Goal: Book appointment/travel/reservation

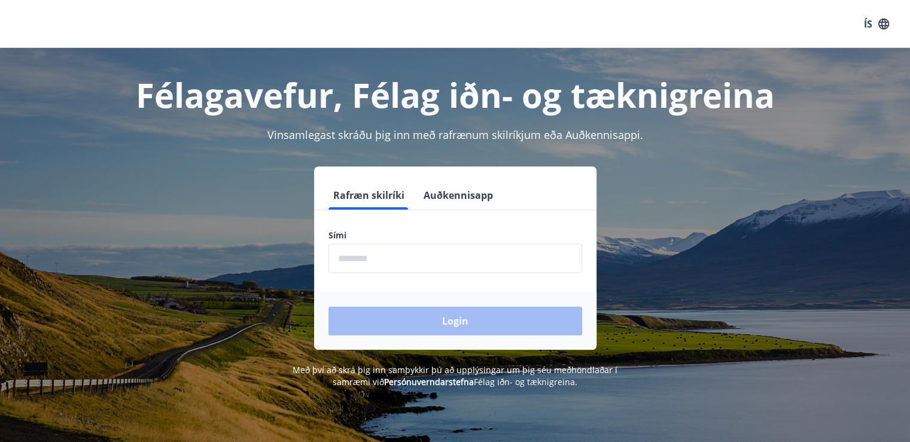
click at [391, 261] on input "phone" at bounding box center [455, 258] width 254 height 29
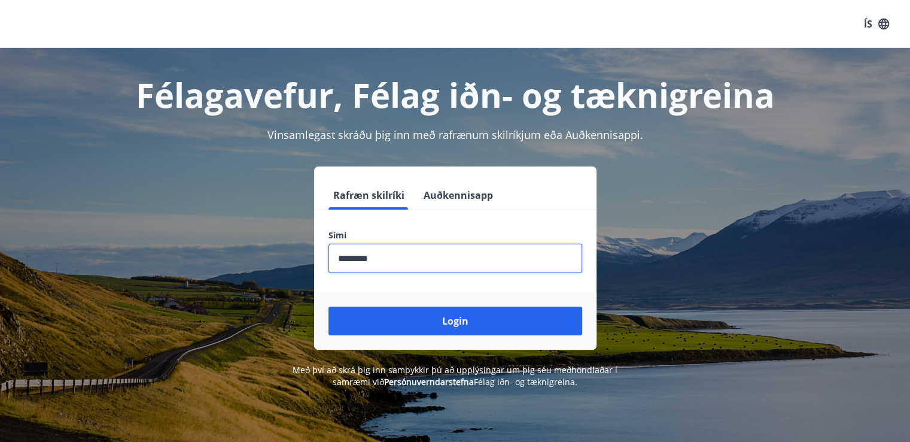
type input "********"
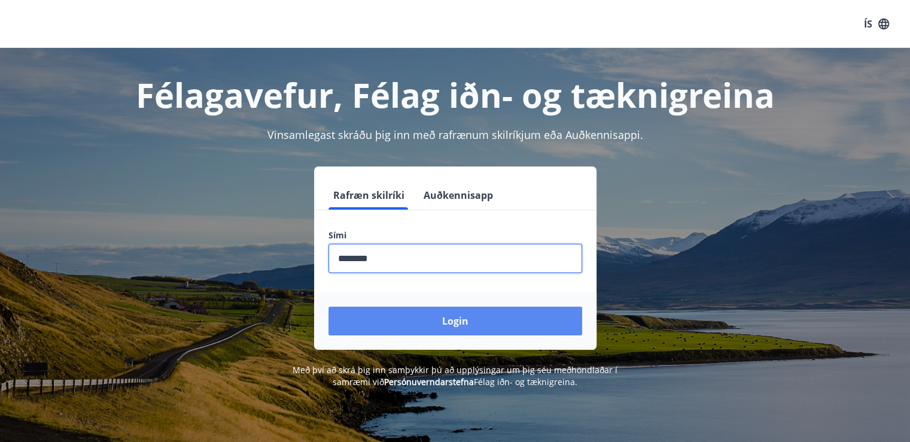
click at [472, 328] on button "Login" at bounding box center [455, 320] width 254 height 29
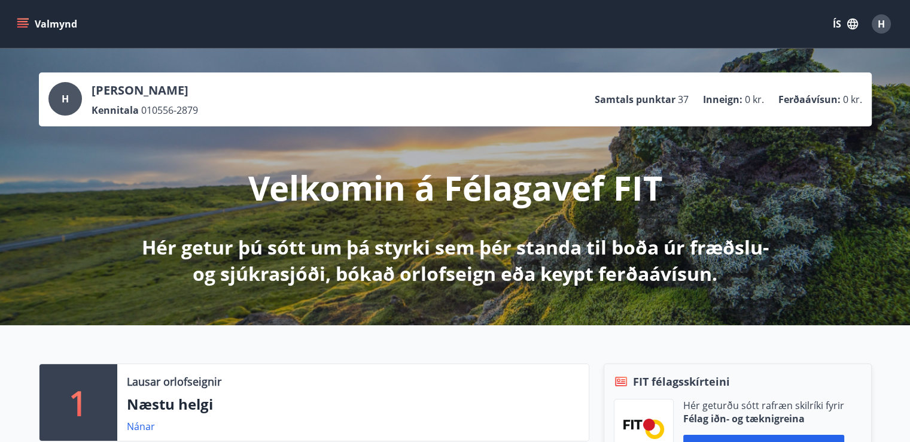
click at [29, 24] on button "Valmynd" at bounding box center [48, 24] width 68 height 22
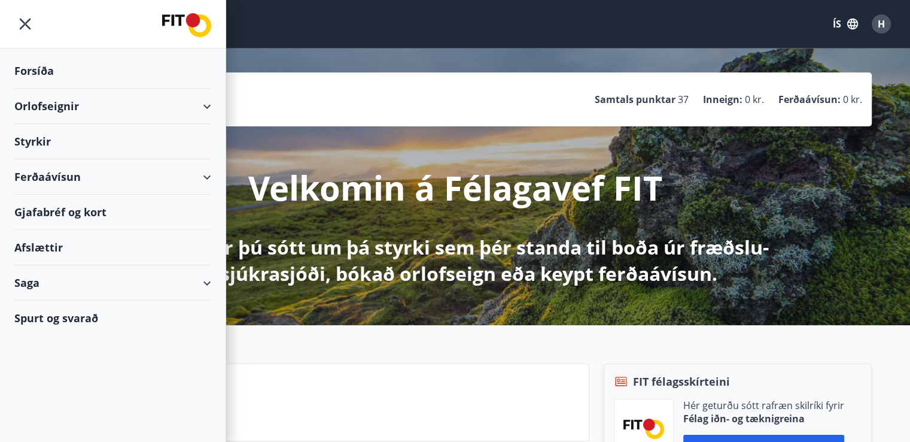
click at [43, 144] on div "Styrkir" at bounding box center [112, 141] width 197 height 35
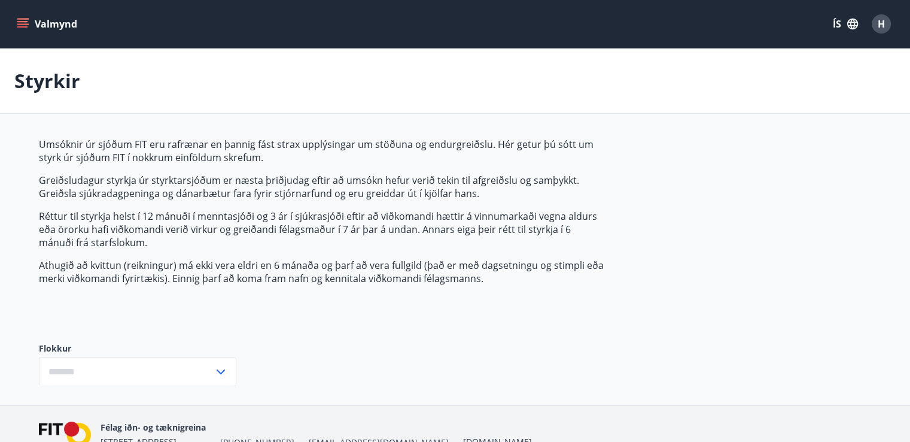
type input "***"
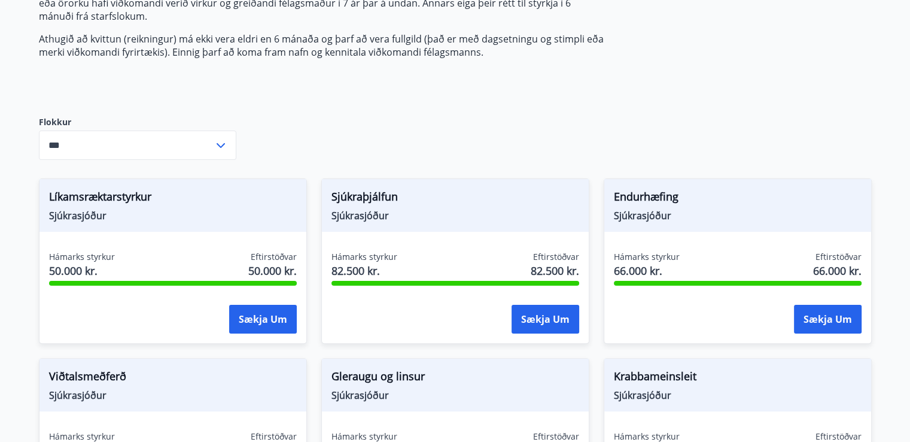
scroll to position [218, 0]
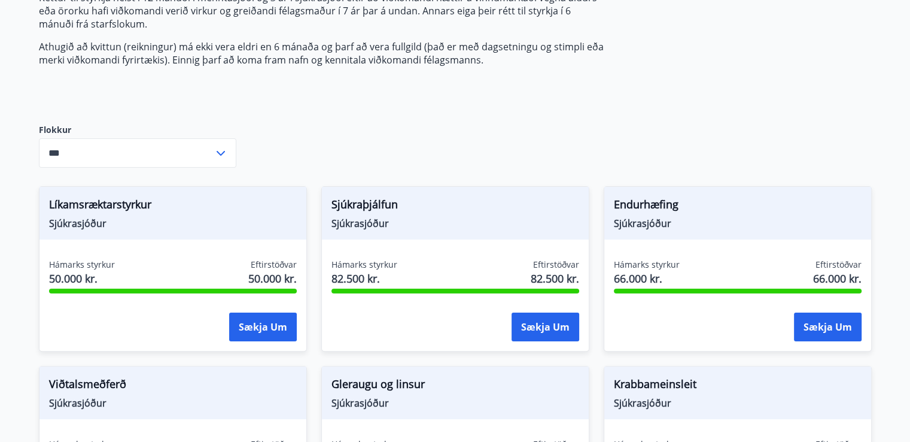
click at [223, 156] on icon at bounding box center [221, 153] width 14 height 14
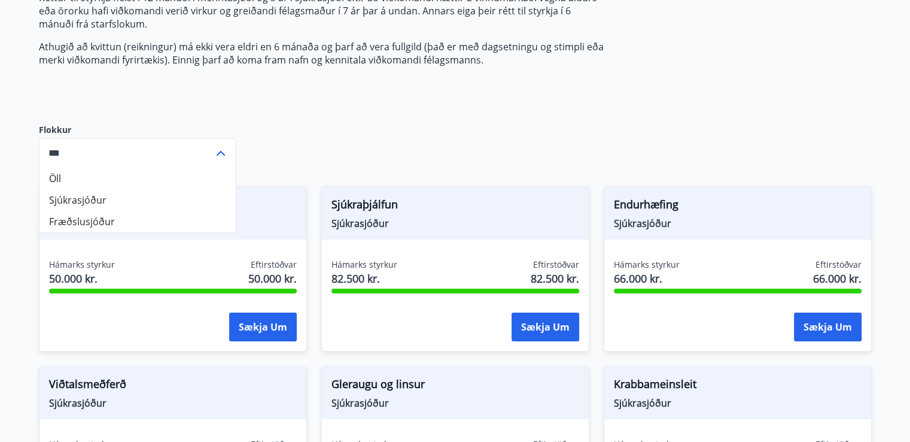
click at [218, 168] on li "Öll" at bounding box center [137, 179] width 196 height 22
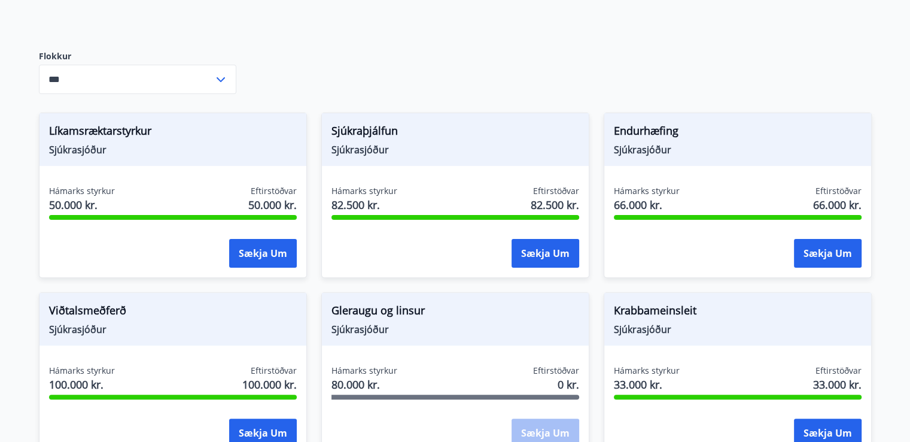
scroll to position [296, 0]
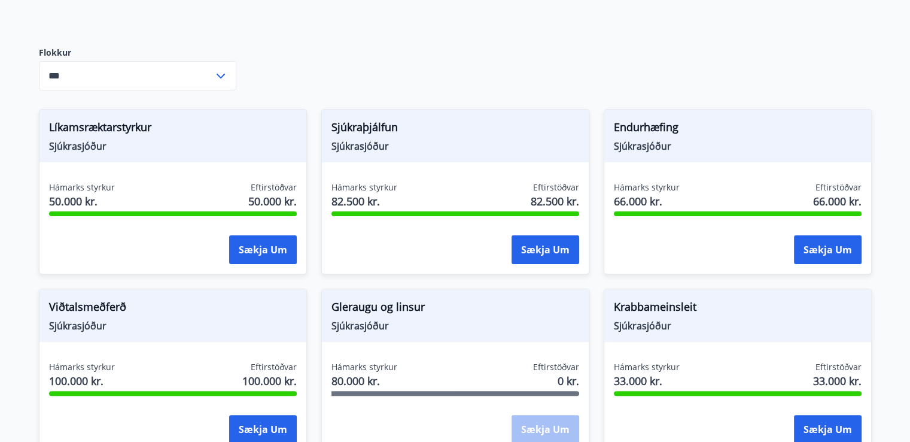
click at [894, 343] on main "Styrkir Umsóknir úr sjóðum FIT eru rafrænar en þannig fást strax upplýsingar um…" at bounding box center [455, 290] width 910 height 1074
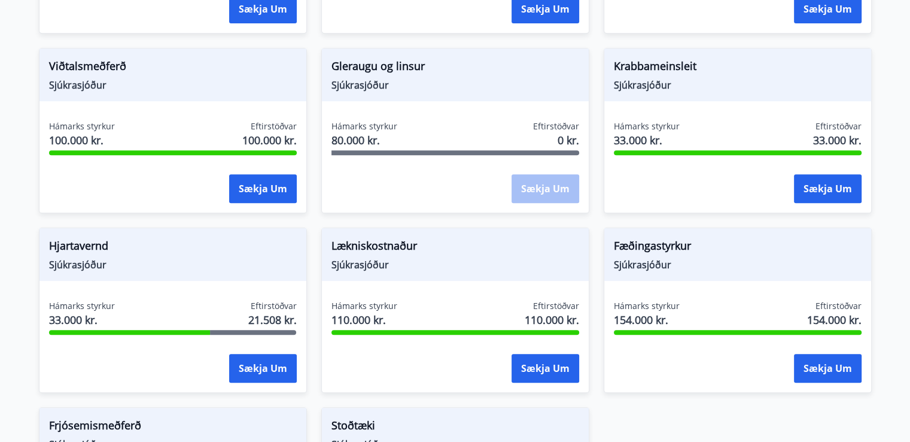
scroll to position [535, 0]
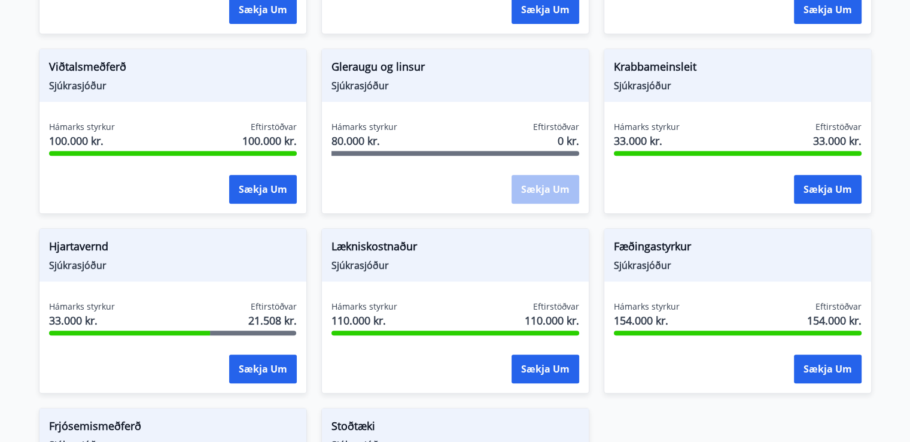
click at [889, 308] on main "Styrkir Umsóknir úr sjóðum FIT eru rafrænar en þannig fást strax upplýsingar um…" at bounding box center [455, 50] width 910 height 1074
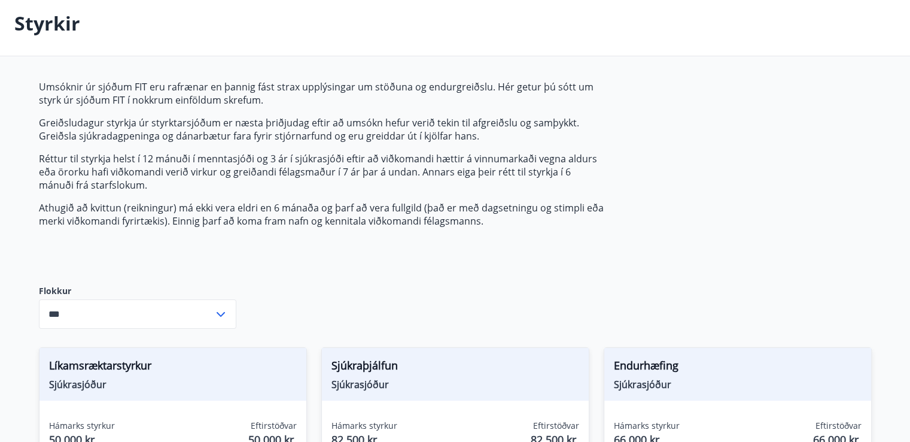
scroll to position [0, 0]
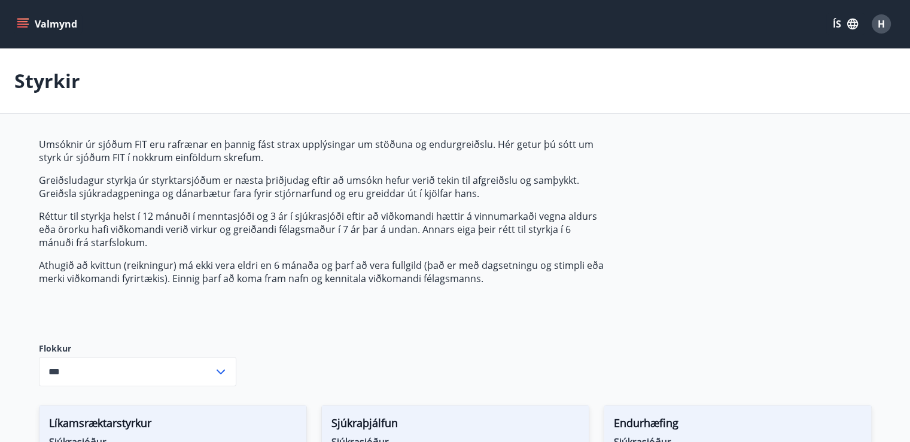
click at [25, 22] on icon "menu" at bounding box center [22, 21] width 11 height 1
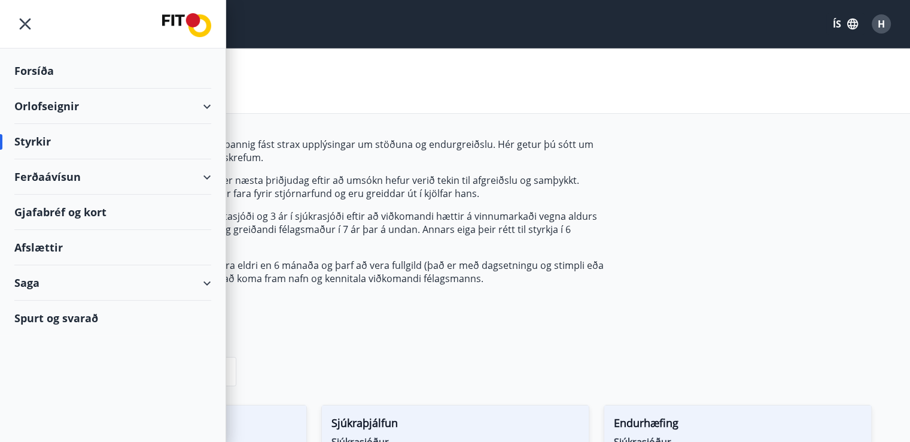
click at [73, 110] on div "Orlofseignir" at bounding box center [112, 106] width 197 height 35
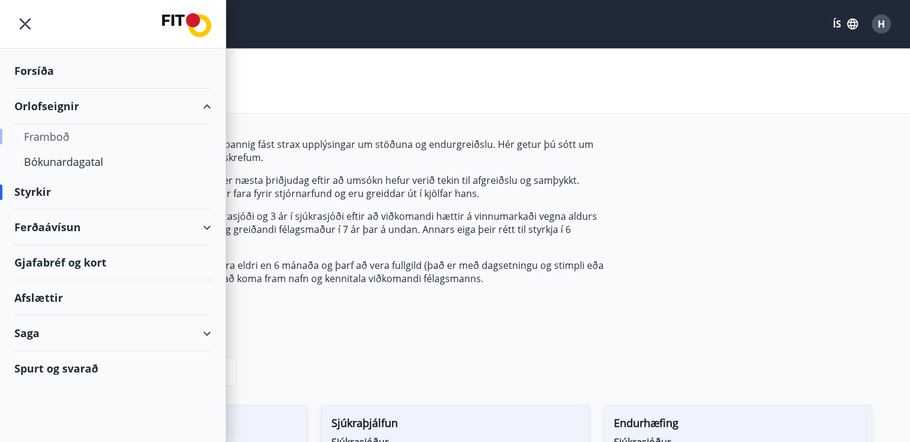
click at [75, 136] on div "Framboð" at bounding box center [113, 136] width 178 height 25
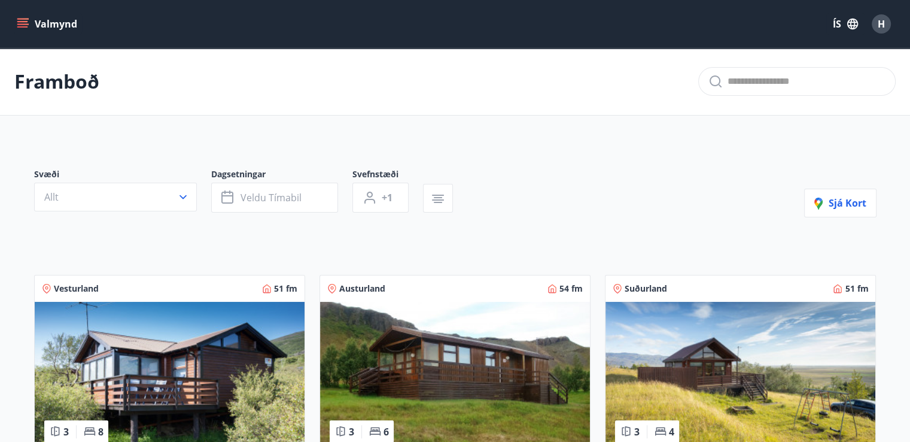
click at [182, 196] on icon "button" at bounding box center [183, 197] width 12 height 12
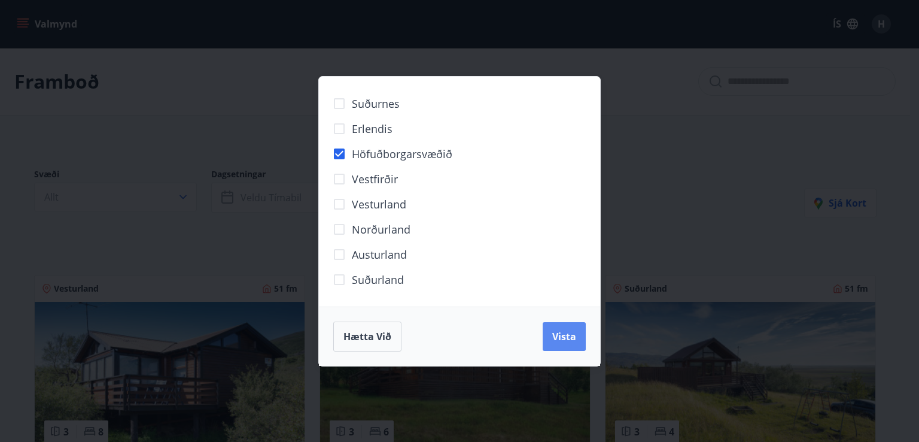
click at [562, 341] on span "Vista" at bounding box center [564, 336] width 24 height 13
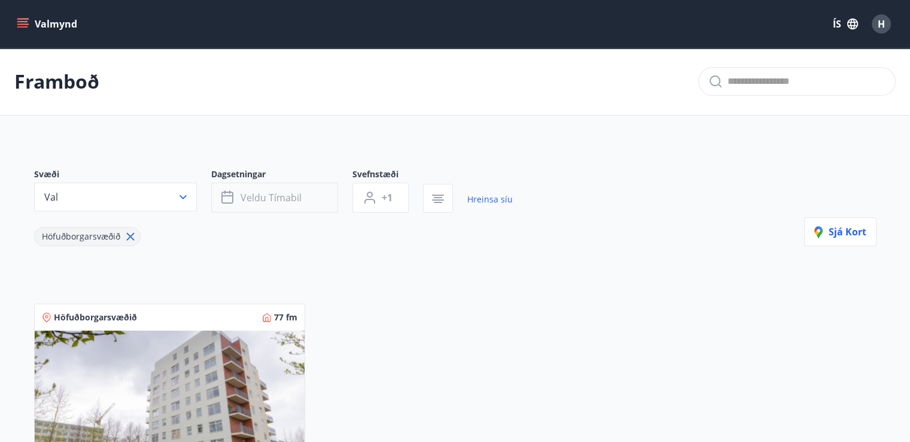
click at [310, 196] on button "Veldu tímabil" at bounding box center [274, 197] width 127 height 30
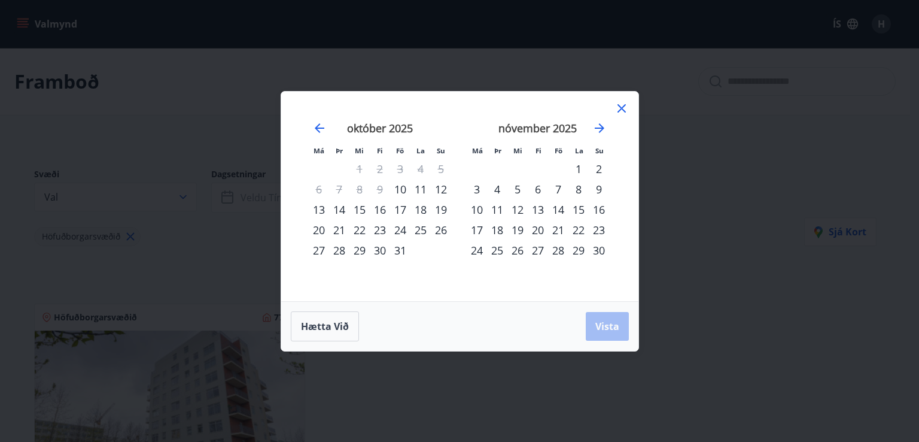
click at [621, 108] on icon at bounding box center [621, 108] width 2 height 2
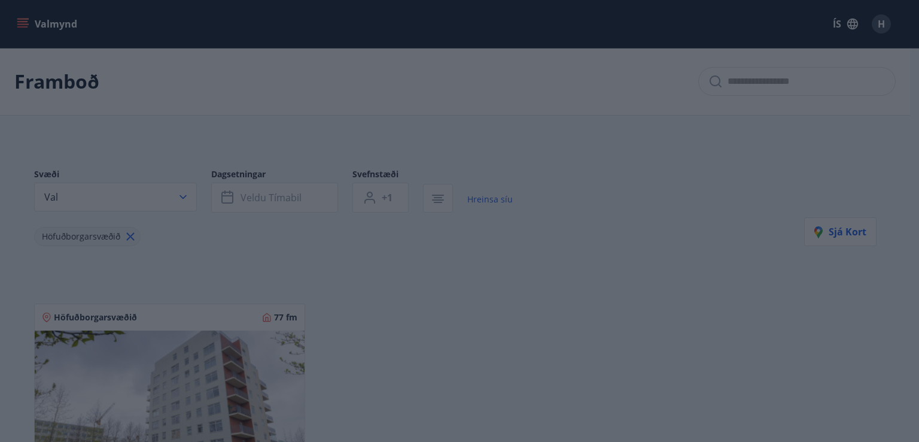
click at [626, 110] on div "Framboð" at bounding box center [455, 82] width 910 height 68
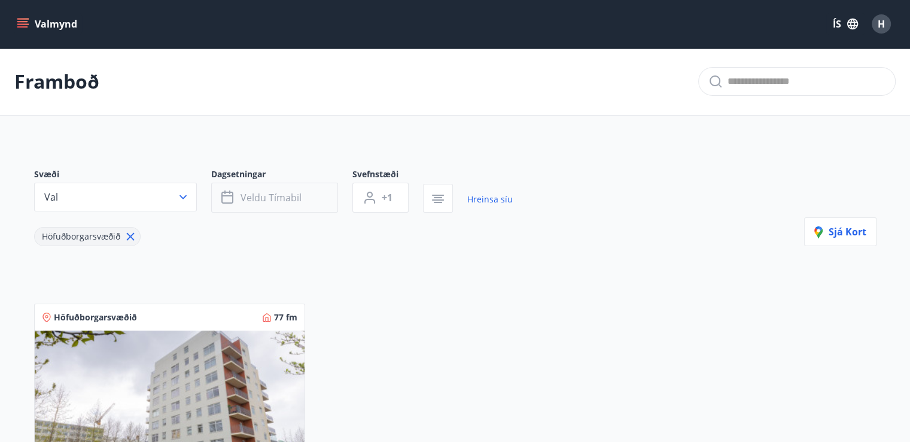
click at [309, 199] on button "Veldu tímabil" at bounding box center [274, 197] width 127 height 30
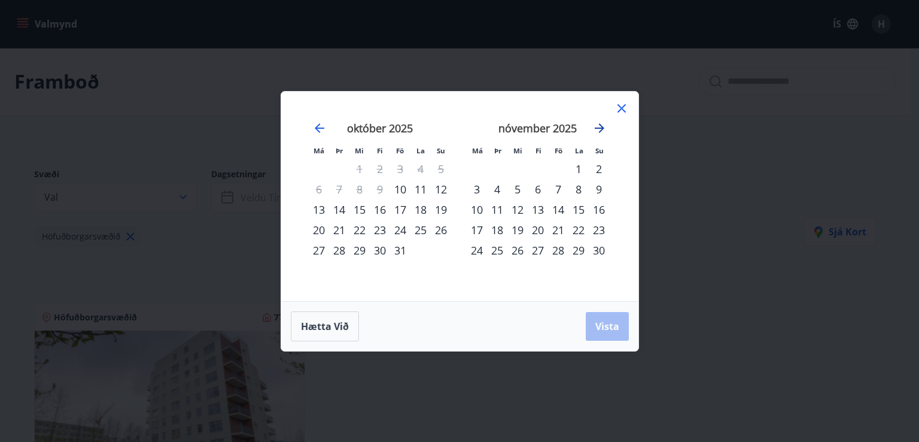
click at [596, 132] on icon "Move forward to switch to the next month." at bounding box center [599, 128] width 14 height 14
click at [597, 133] on icon "Move forward to switch to the next month." at bounding box center [599, 128] width 14 height 14
click at [598, 132] on icon "Move forward to switch to the next month." at bounding box center [599, 128] width 14 height 14
click at [592, 129] on icon "Move forward to switch to the next month." at bounding box center [599, 128] width 14 height 14
click at [596, 133] on icon "Move forward to switch to the next month." at bounding box center [599, 128] width 14 height 14
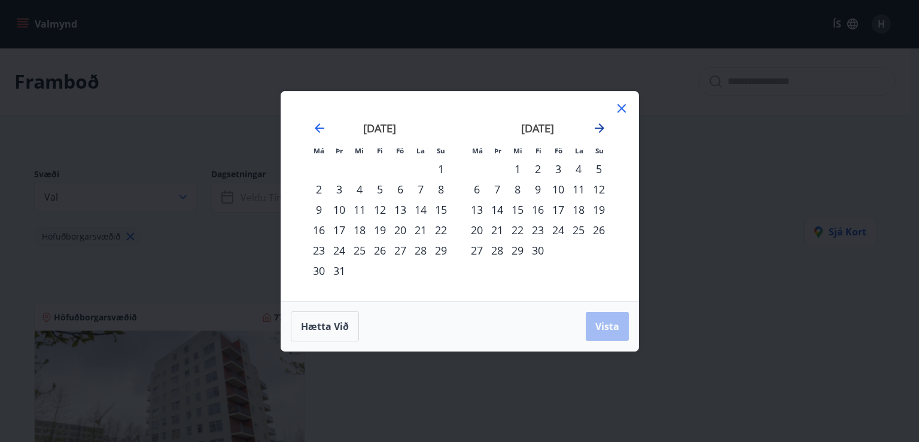
click at [595, 134] on icon "Move forward to switch to the next month." at bounding box center [599, 128] width 14 height 14
click at [594, 127] on icon "Move forward to switch to the next month." at bounding box center [599, 128] width 14 height 14
click at [592, 132] on icon "Move forward to switch to the next month." at bounding box center [599, 128] width 14 height 14
click at [596, 132] on icon "Move forward to switch to the next month." at bounding box center [599, 128] width 14 height 14
click at [543, 234] on div "20" at bounding box center [538, 230] width 20 height 20
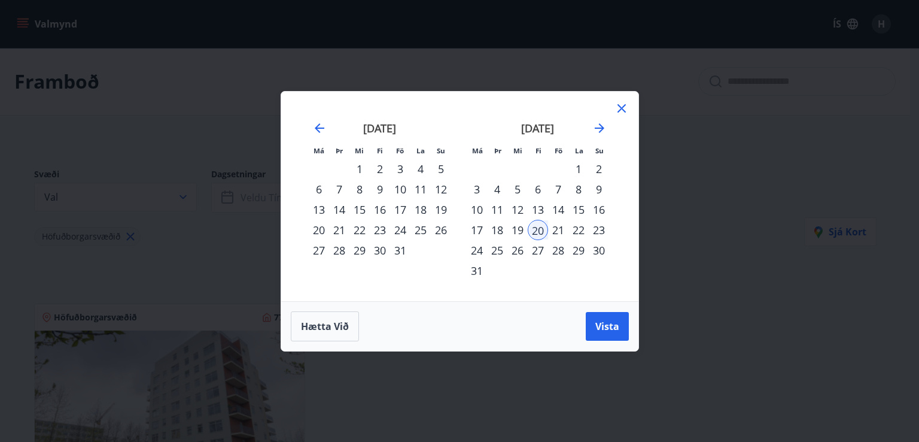
click at [489, 251] on div "25" at bounding box center [497, 250] width 20 height 20
click at [614, 330] on span "Vista" at bounding box center [607, 326] width 24 height 13
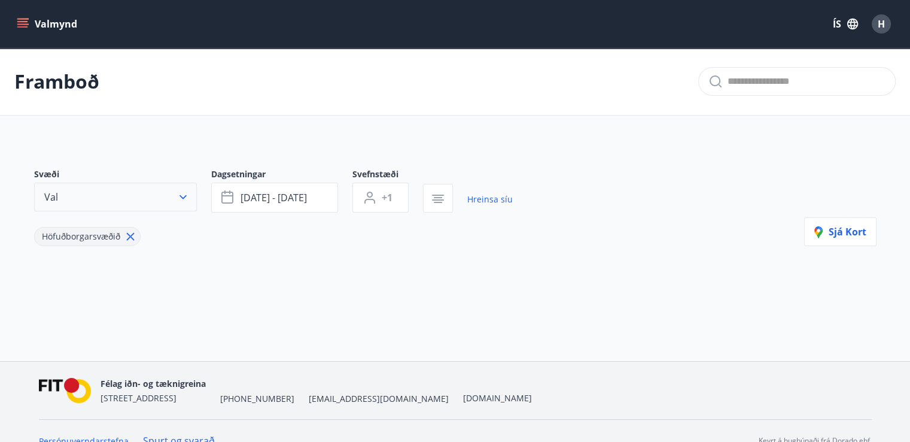
click at [184, 196] on icon "button" at bounding box center [183, 197] width 12 height 12
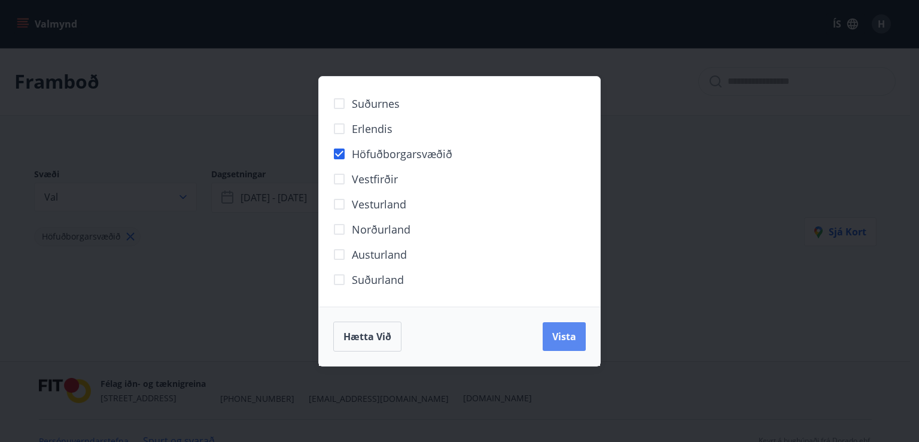
click at [564, 340] on span "Vista" at bounding box center [564, 336] width 24 height 13
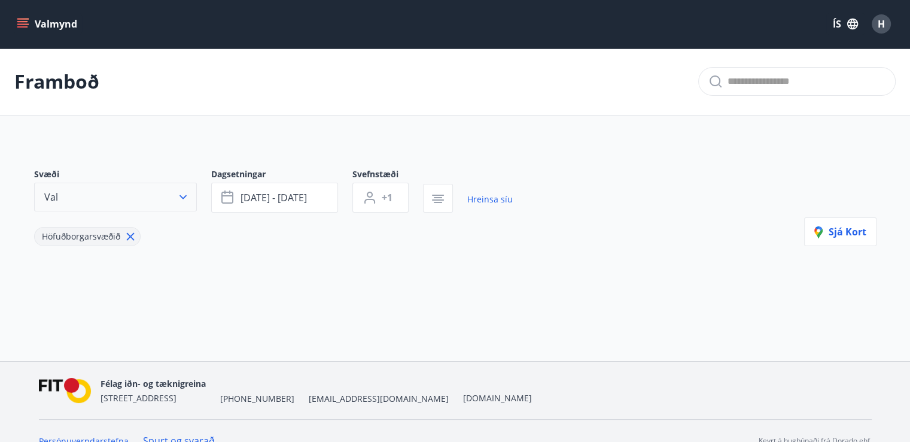
click at [177, 201] on icon "button" at bounding box center [183, 197] width 12 height 12
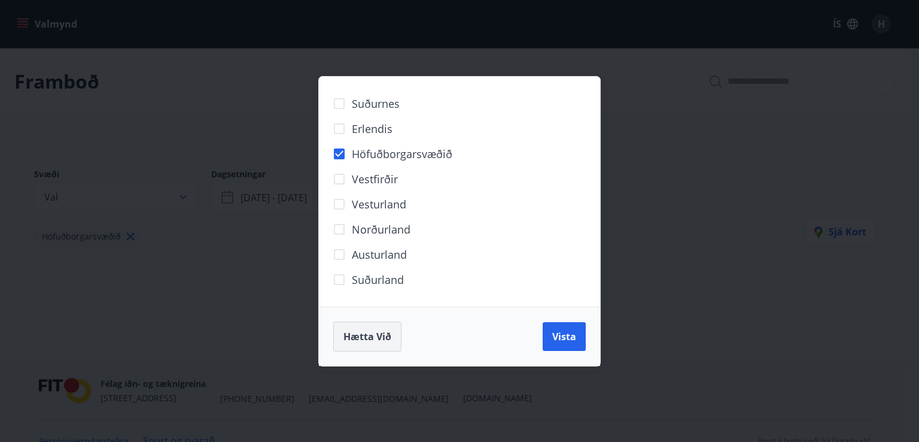
click at [372, 340] on span "Hætta við" at bounding box center [367, 336] width 48 height 13
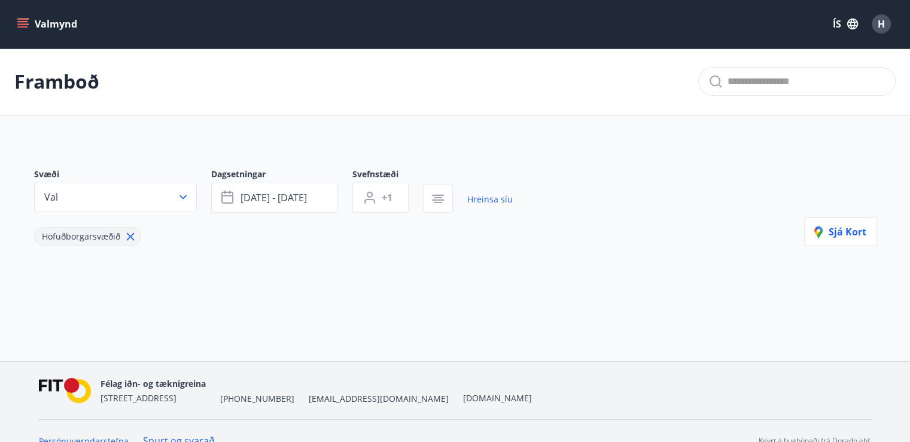
click at [26, 22] on icon "menu" at bounding box center [22, 21] width 11 height 1
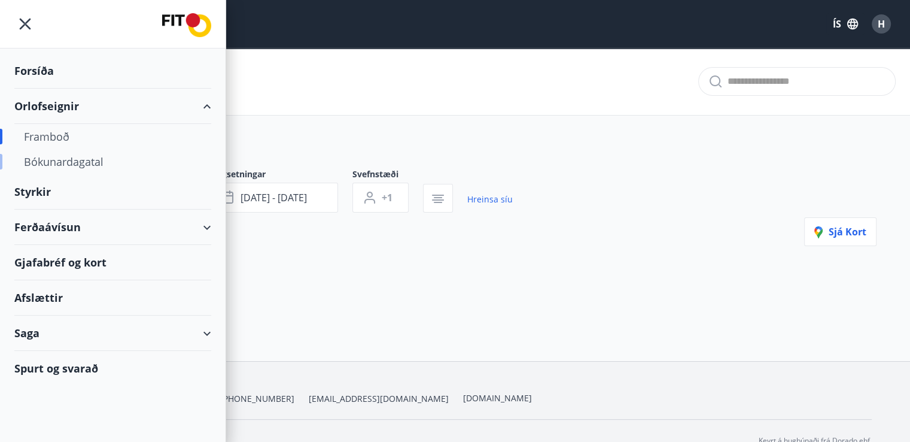
click at [72, 159] on div "Bókunardagatal" at bounding box center [113, 161] width 178 height 25
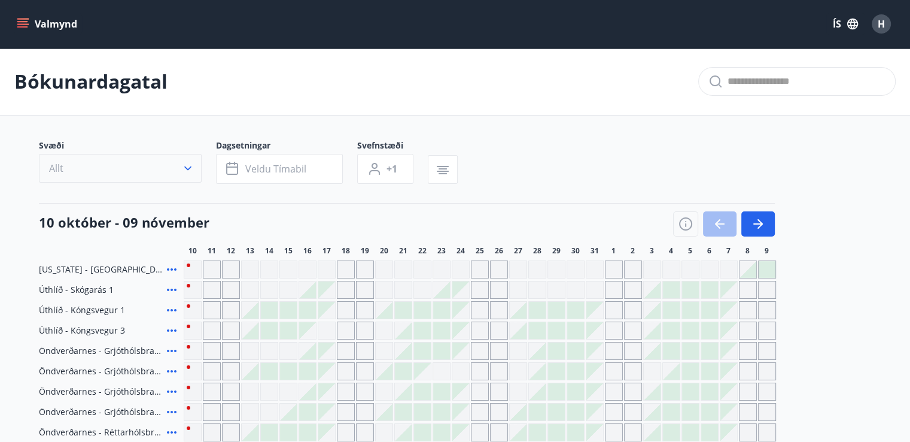
click at [191, 163] on icon "button" at bounding box center [188, 168] width 12 height 12
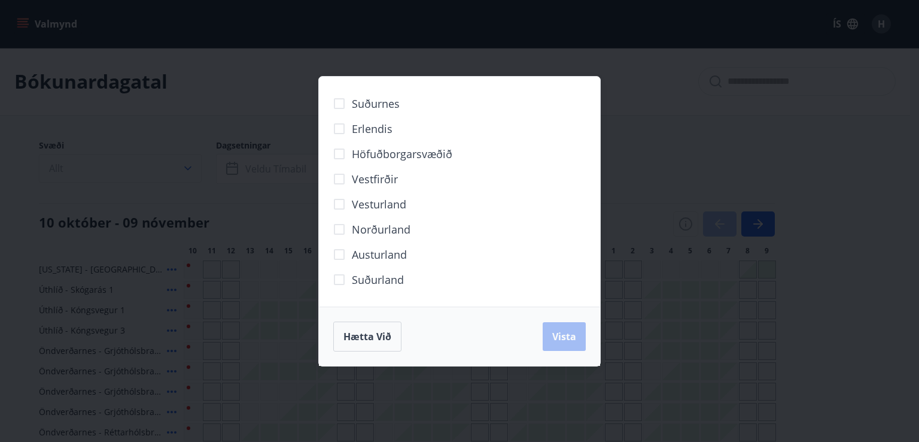
click at [191, 163] on div "Suðurnes Erlendis Höfuðborgarsvæðið [GEOGRAPHIC_DATA] [GEOGRAPHIC_DATA] [GEOGRA…" at bounding box center [459, 221] width 919 height 442
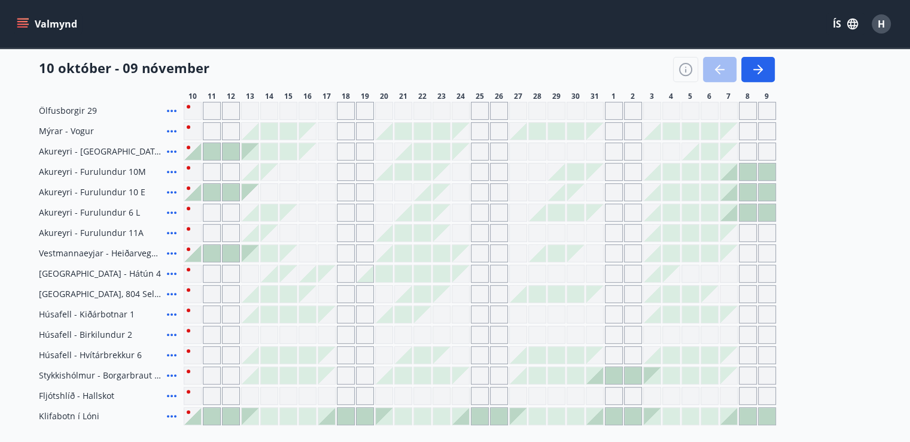
scroll to position [501, 0]
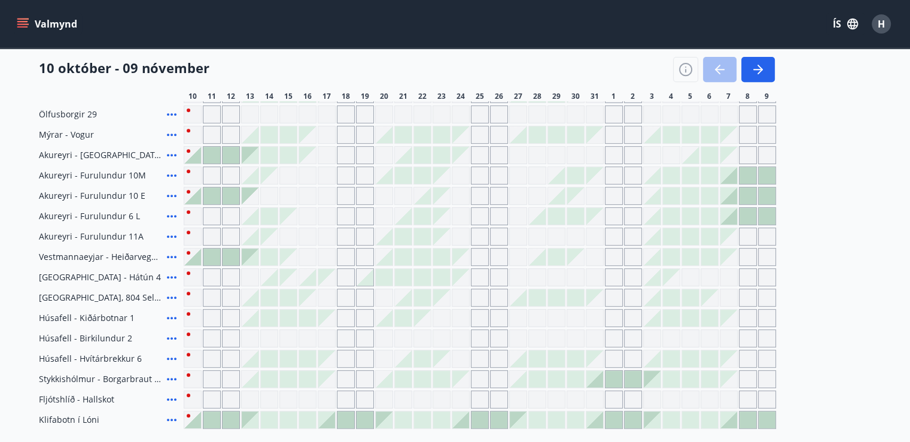
click at [105, 285] on div "[US_STATE] - Orlando Úthlíð - Skógarás 1 Úthlíð - Kóngsvegur 1 Úthlíð - Kóngsve…" at bounding box center [455, 93] width 833 height 669
click at [61, 280] on span "[GEOGRAPHIC_DATA] - Hátún 4" at bounding box center [100, 277] width 122 height 12
click at [211, 277] on div "Gráir dagar eru ekki bókanlegir" at bounding box center [212, 277] width 18 height 18
click at [755, 75] on icon "button" at bounding box center [758, 69] width 14 height 14
click at [756, 77] on button "button" at bounding box center [758, 69] width 34 height 25
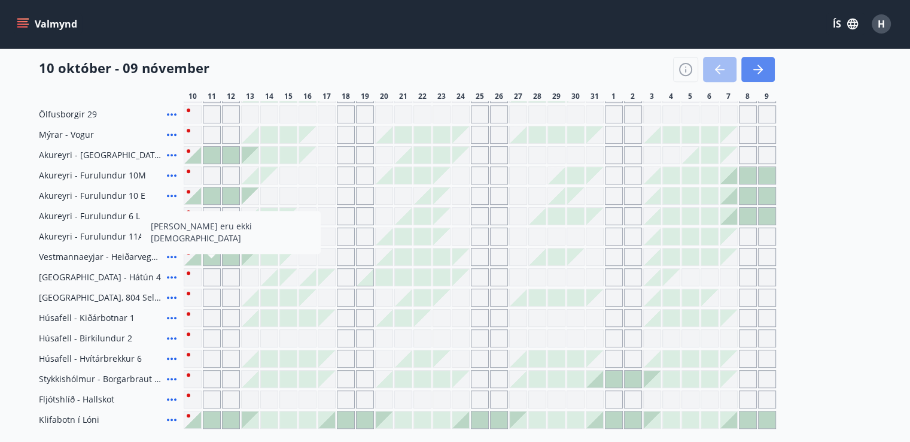
click at [755, 75] on icon "button" at bounding box center [758, 69] width 14 height 14
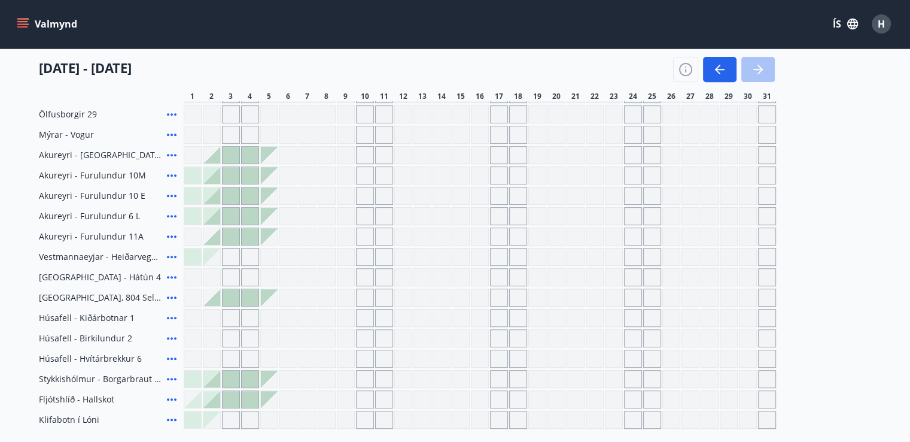
click at [756, 77] on icon "button" at bounding box center [758, 69] width 14 height 14
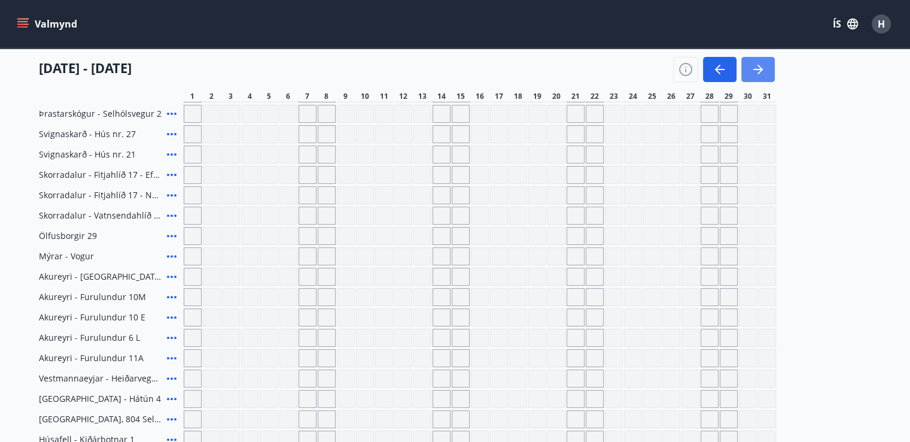
scroll to position [379, 0]
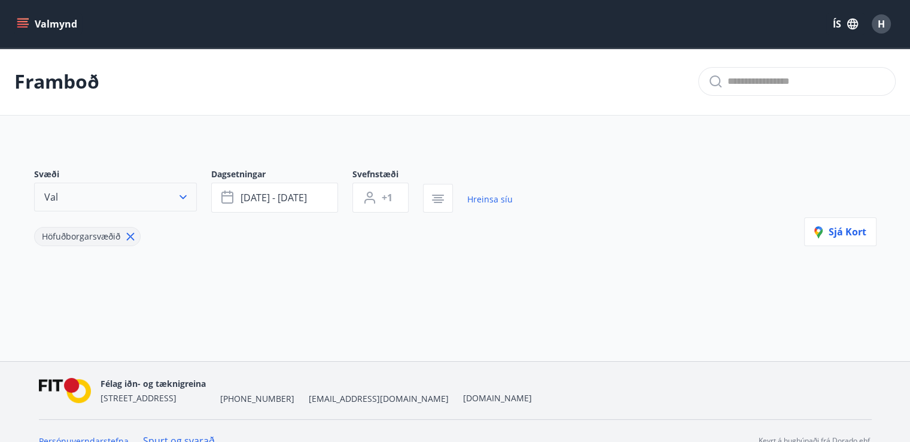
click at [182, 193] on icon "button" at bounding box center [183, 197] width 12 height 12
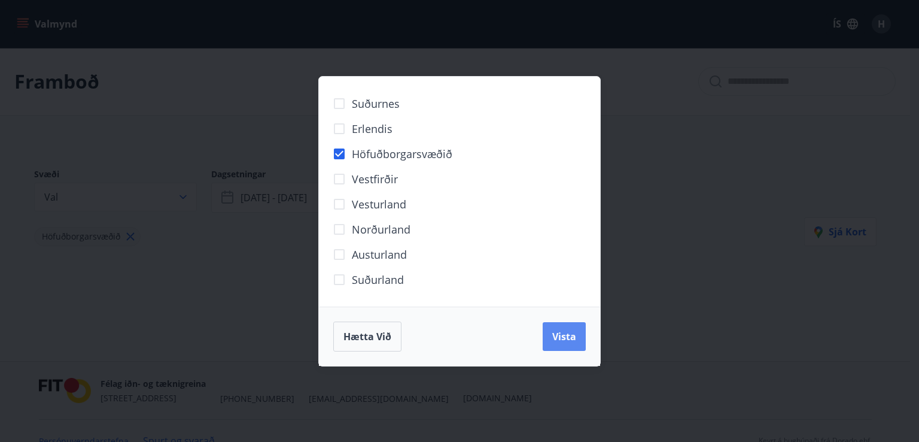
click at [567, 340] on span "Vista" at bounding box center [564, 336] width 24 height 13
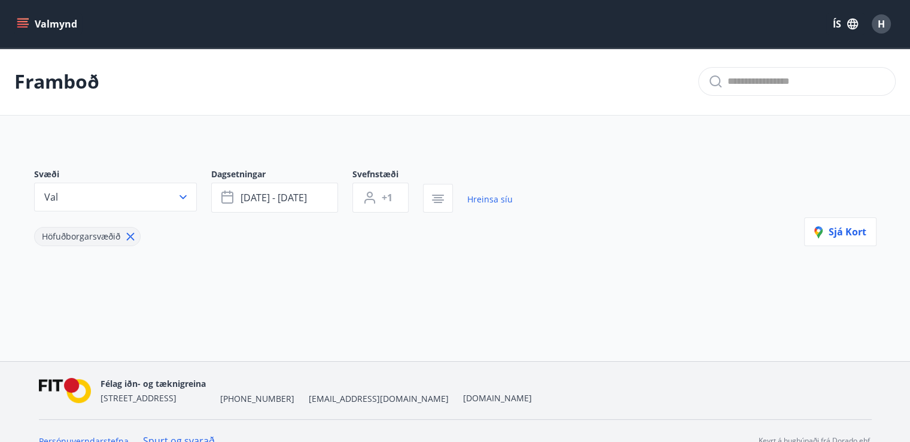
click at [19, 25] on icon "menu" at bounding box center [23, 24] width 12 height 12
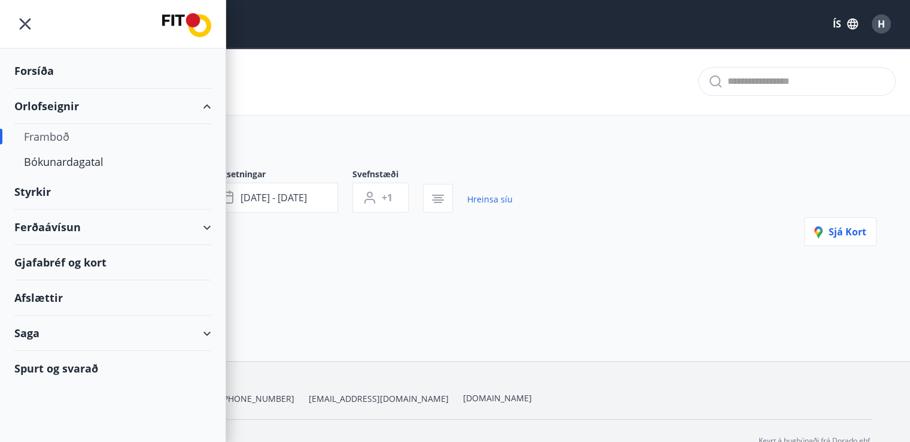
click at [48, 135] on div "Framboð" at bounding box center [113, 136] width 178 height 25
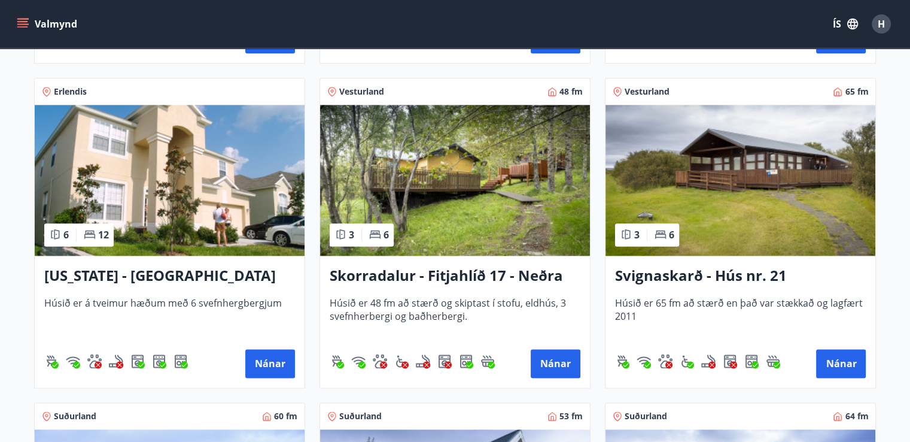
scroll to position [1495, 0]
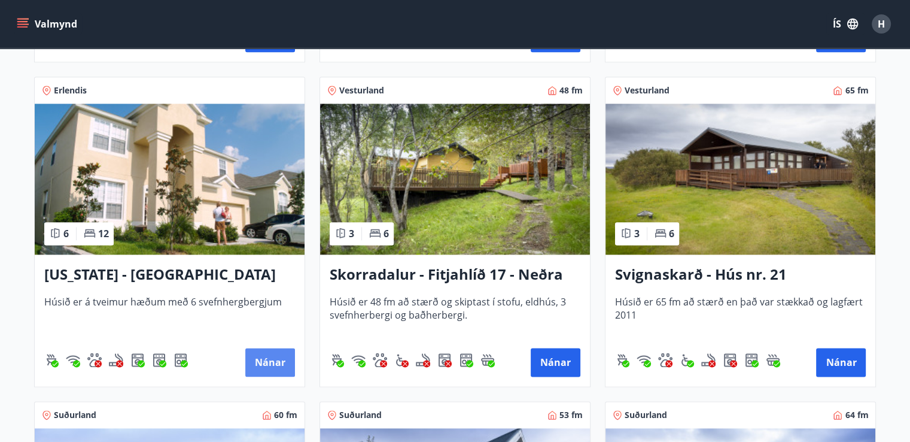
click at [268, 363] on button "Nánar" at bounding box center [270, 362] width 50 height 29
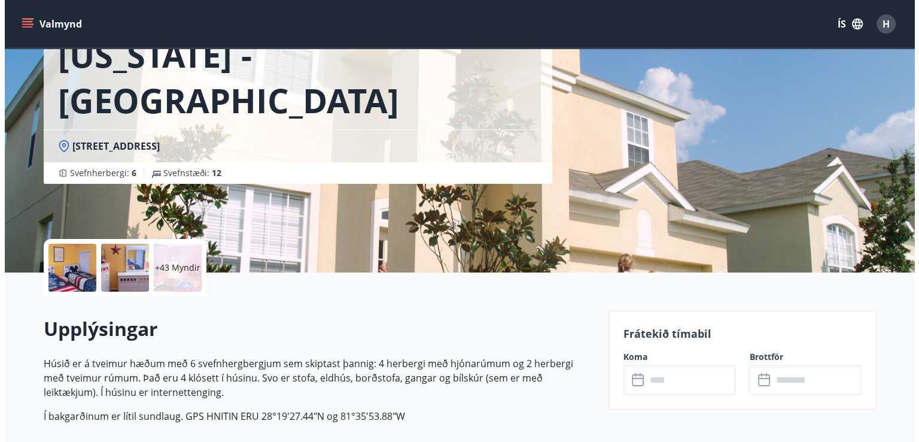
scroll to position [86, 0]
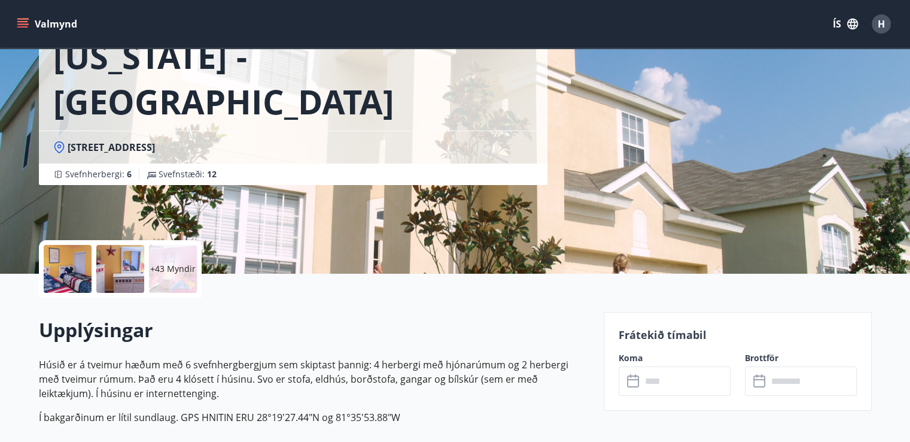
click at [71, 269] on div at bounding box center [68, 269] width 48 height 48
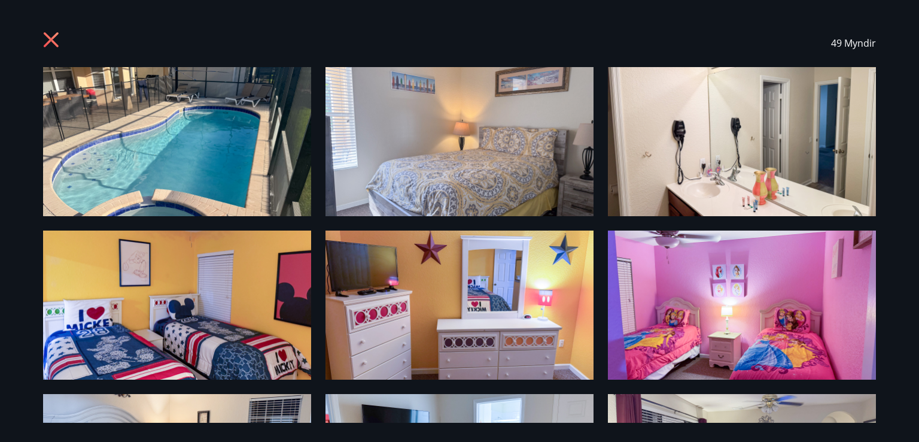
click at [227, 182] on img at bounding box center [177, 141] width 268 height 149
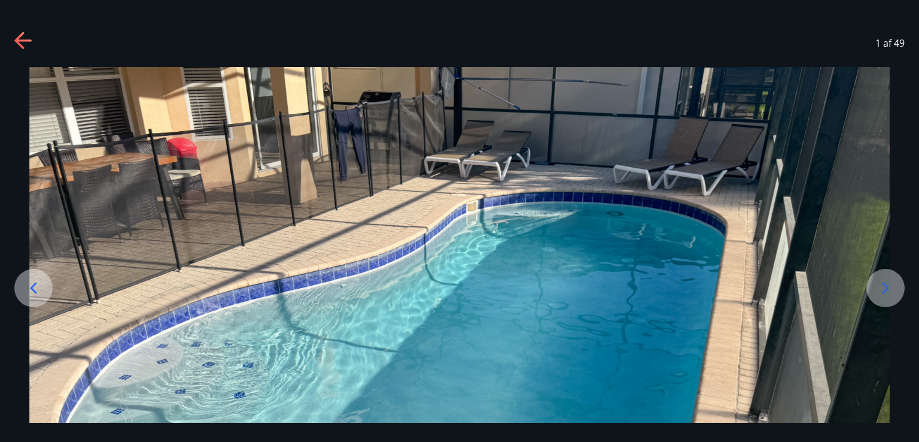
click at [888, 290] on icon at bounding box center [885, 287] width 19 height 19
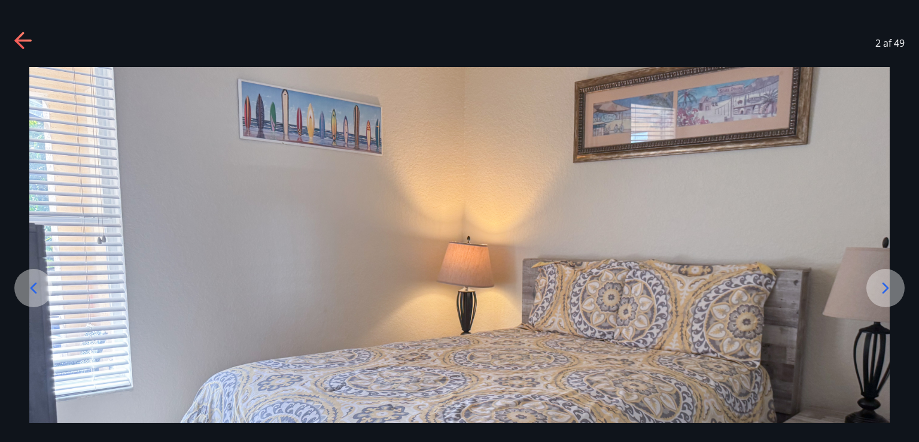
click at [888, 289] on icon at bounding box center [885, 287] width 19 height 19
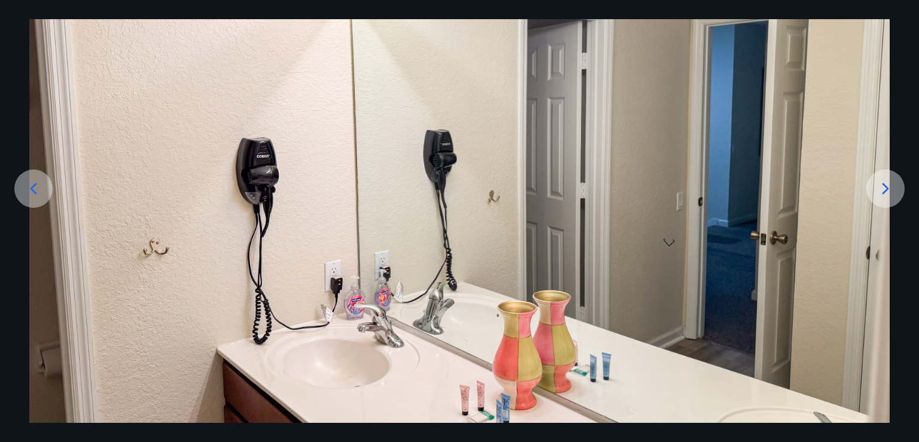
scroll to position [123, 0]
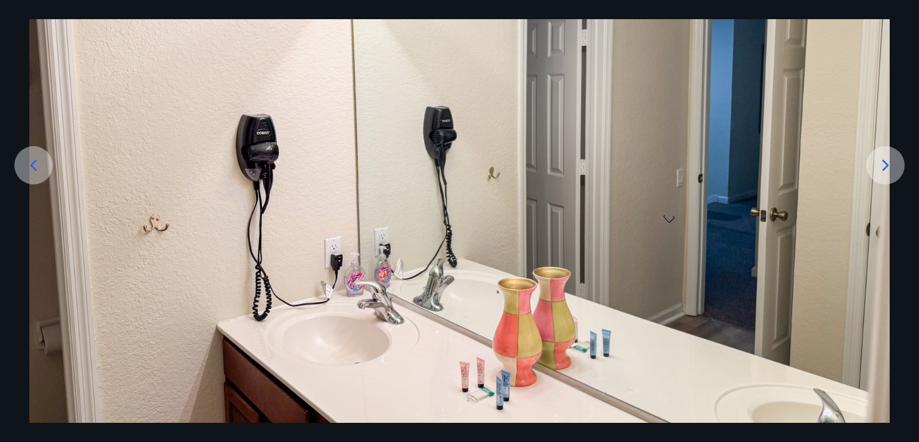
click at [883, 167] on icon at bounding box center [885, 165] width 19 height 19
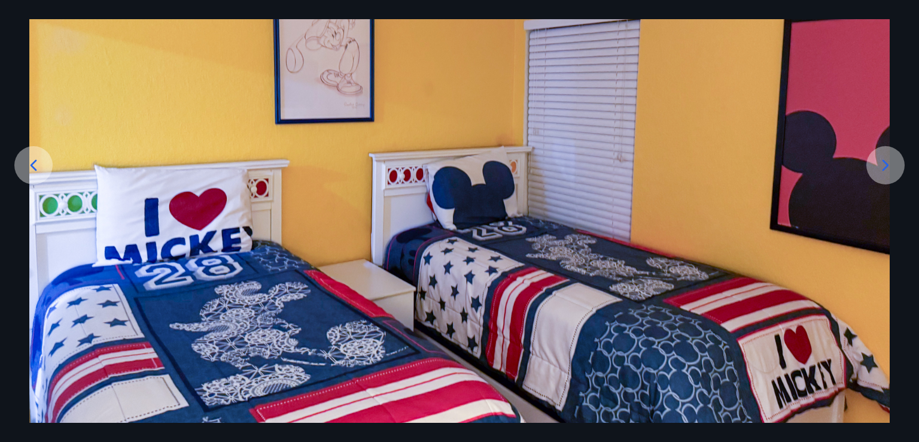
click at [886, 170] on icon at bounding box center [885, 165] width 19 height 19
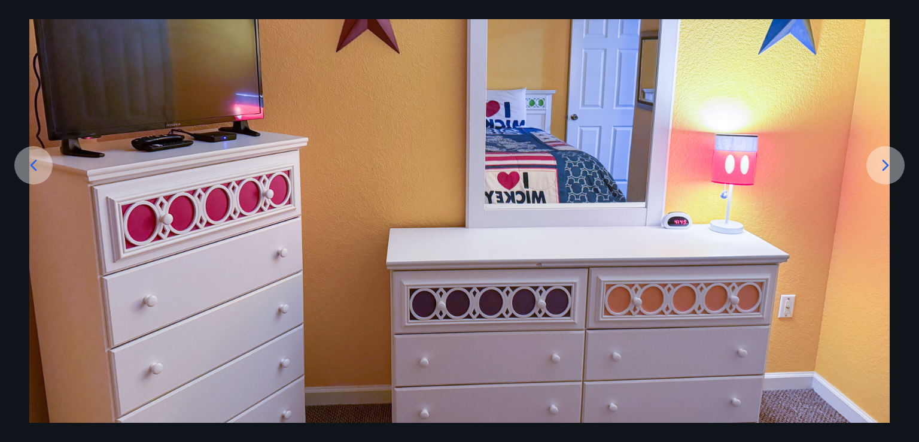
click at [881, 174] on icon at bounding box center [885, 165] width 19 height 19
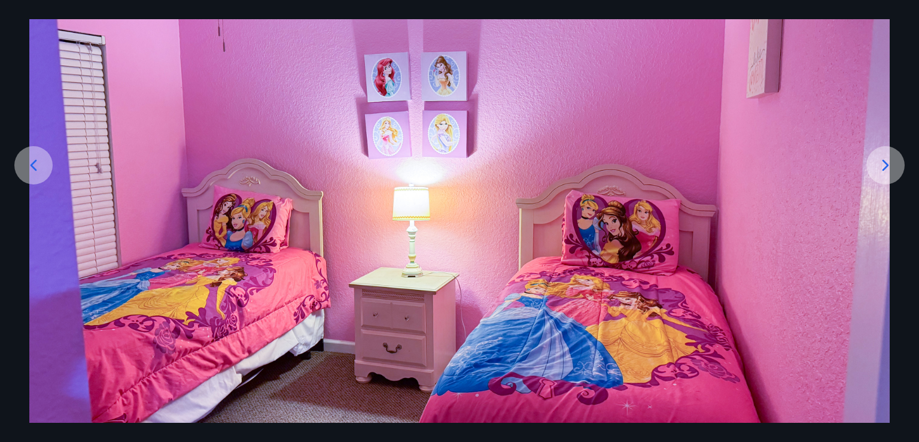
click at [887, 174] on div at bounding box center [885, 165] width 38 height 38
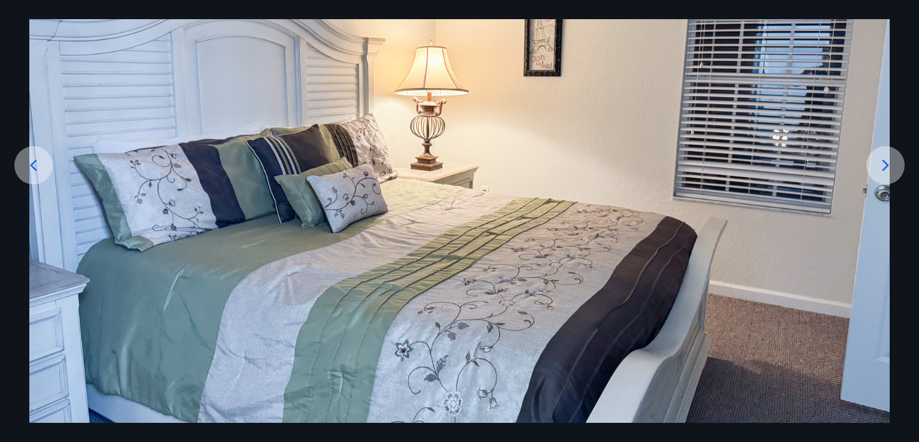
click at [883, 182] on div at bounding box center [885, 165] width 38 height 38
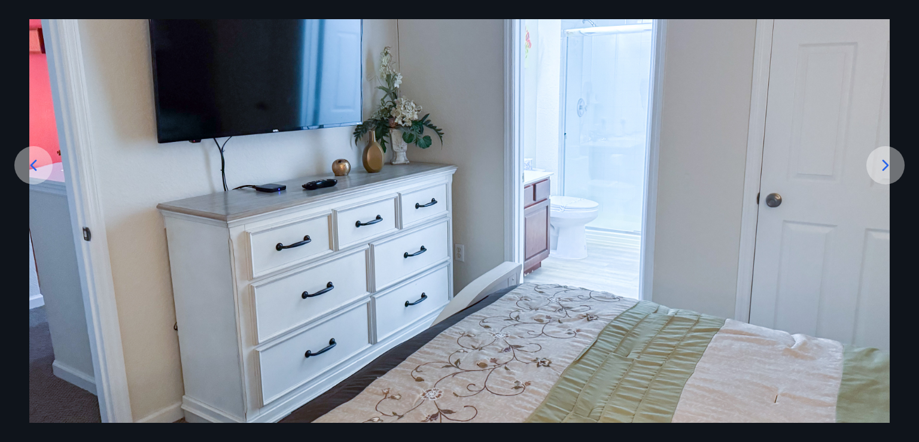
click at [887, 183] on div at bounding box center [885, 165] width 38 height 38
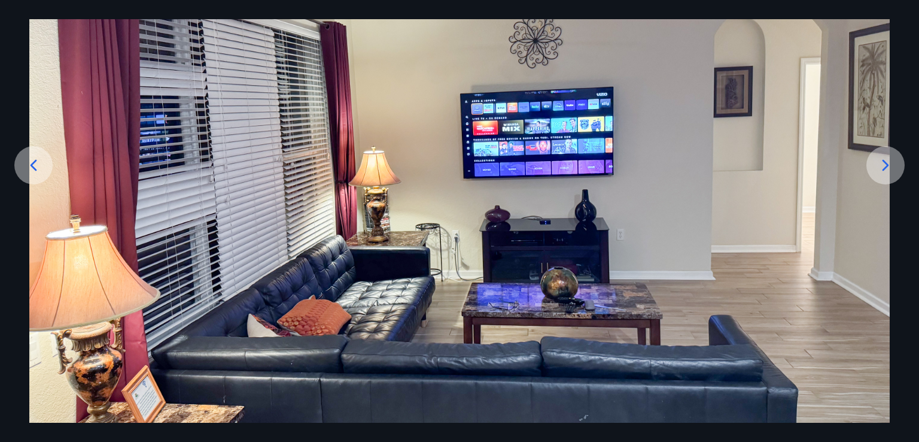
click at [890, 181] on div at bounding box center [885, 165] width 38 height 38
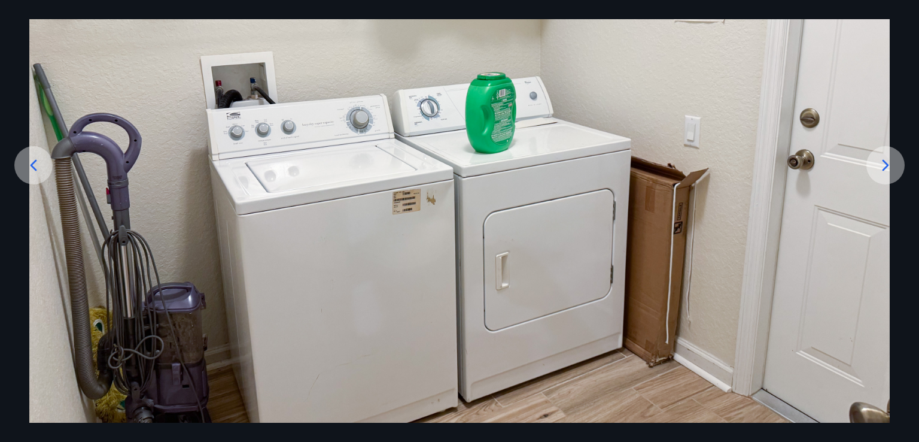
click at [884, 185] on img at bounding box center [459, 183] width 860 height 478
click at [879, 171] on icon at bounding box center [885, 165] width 19 height 19
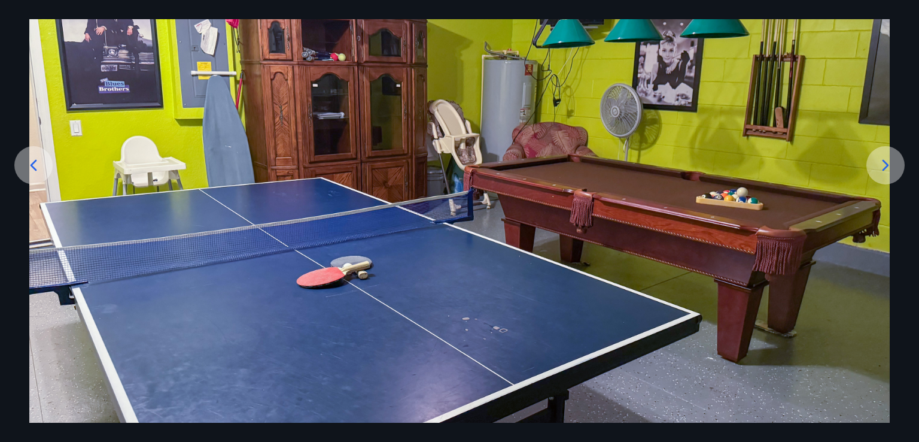
click at [884, 163] on icon at bounding box center [885, 165] width 19 height 19
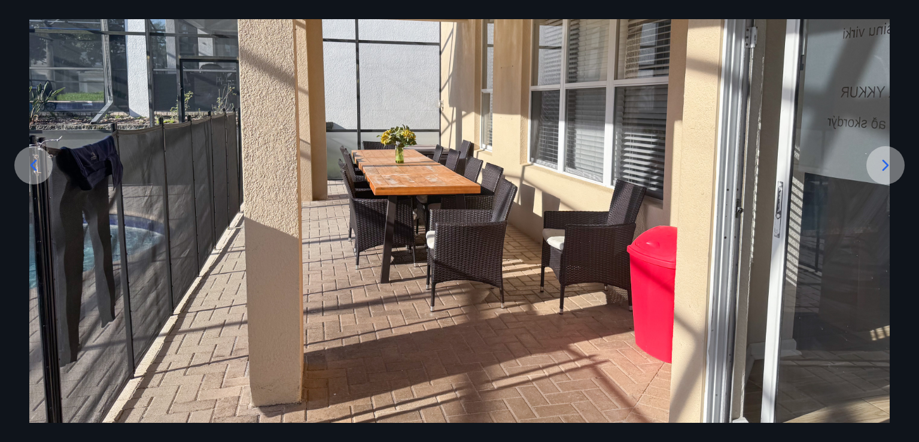
click at [884, 165] on icon at bounding box center [885, 165] width 19 height 19
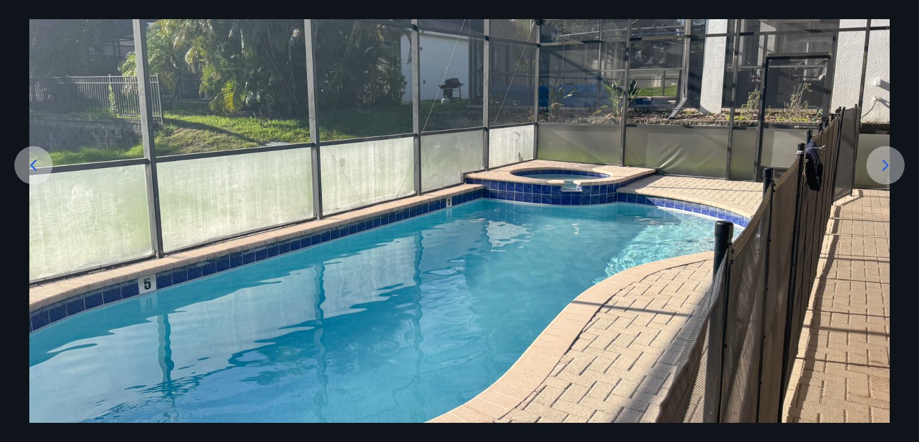
click at [883, 168] on icon at bounding box center [886, 165] width 7 height 11
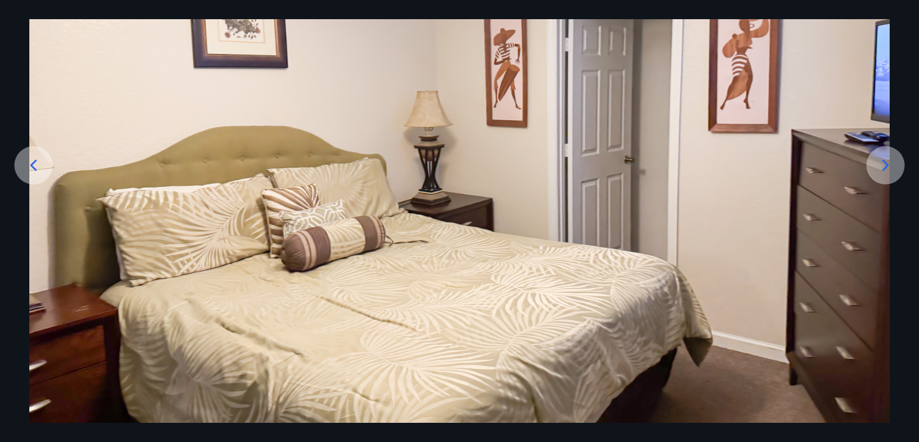
click at [888, 172] on icon at bounding box center [885, 165] width 19 height 19
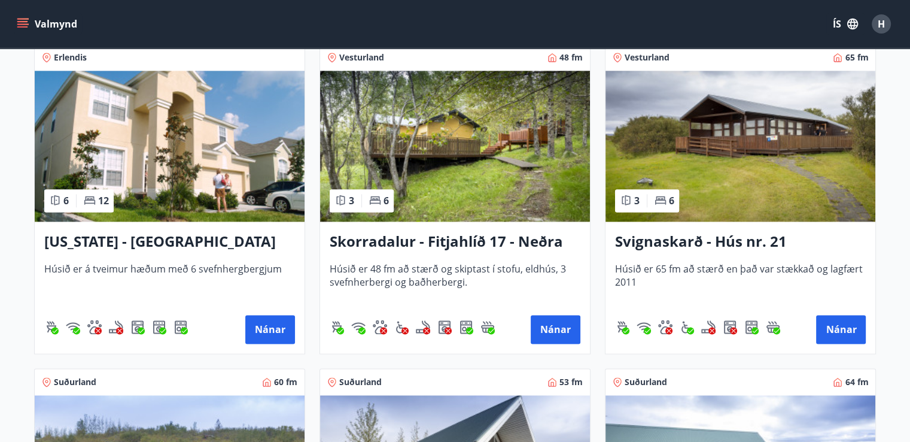
scroll to position [1532, 0]
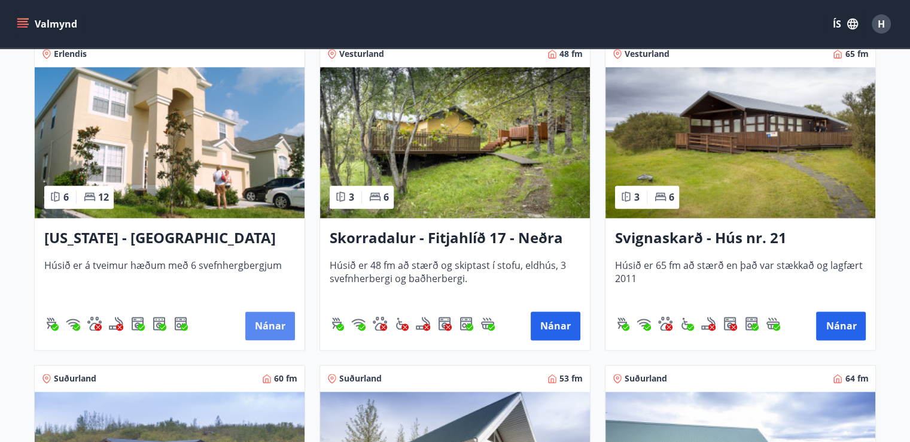
click at [273, 333] on button "Nánar" at bounding box center [270, 325] width 50 height 29
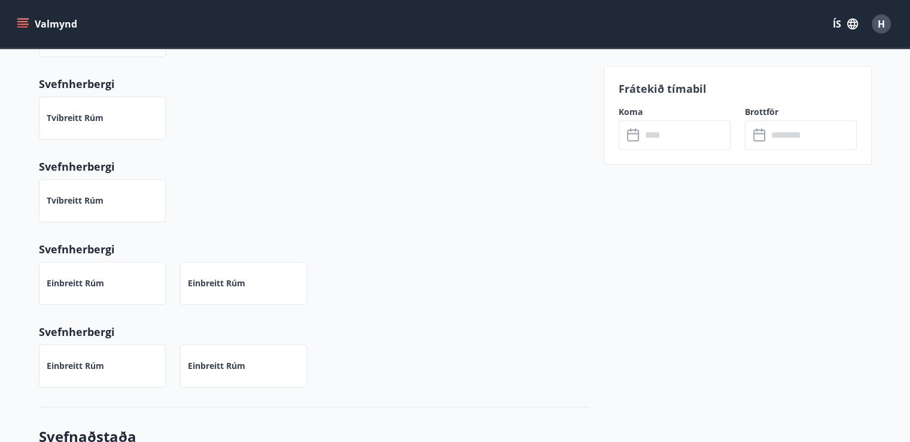
scroll to position [727, 0]
click at [699, 136] on input "text" at bounding box center [685, 134] width 89 height 29
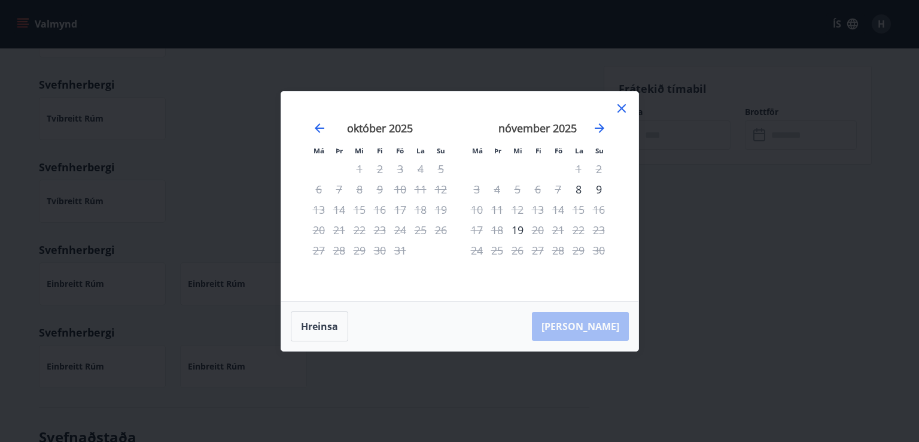
click at [623, 112] on icon at bounding box center [621, 108] width 14 height 14
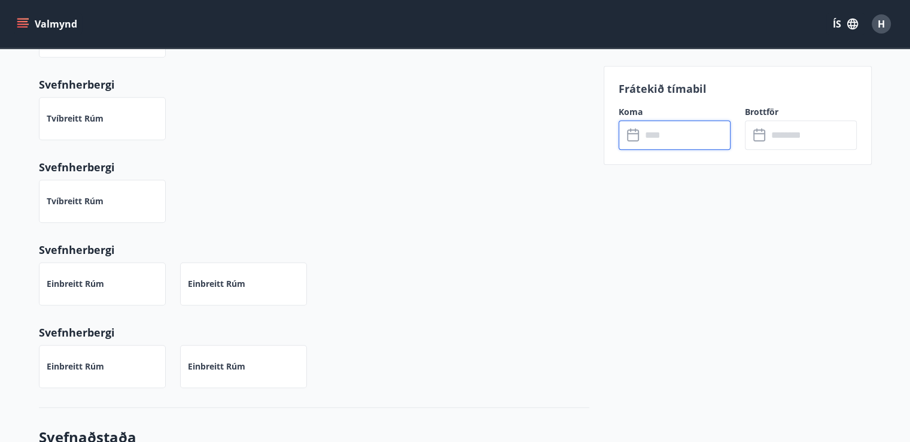
click at [698, 137] on input "text" at bounding box center [685, 134] width 89 height 29
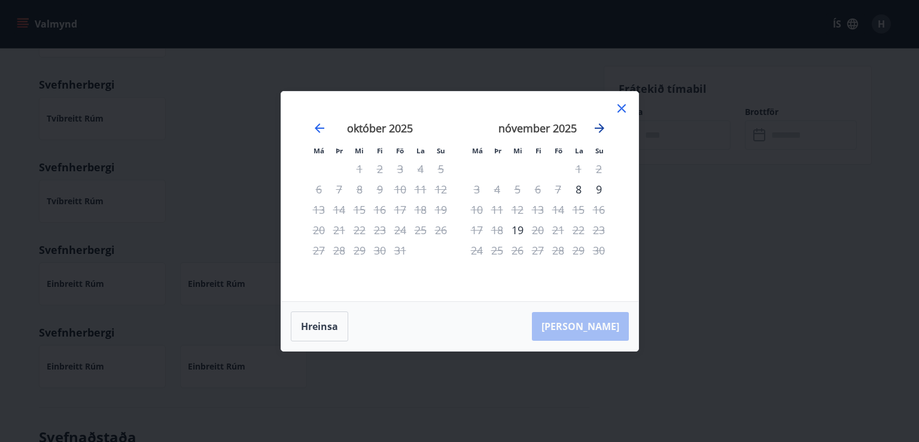
click at [594, 129] on icon "Move forward to switch to the next month." at bounding box center [599, 128] width 14 height 14
click at [600, 129] on icon "Move forward to switch to the next month." at bounding box center [599, 128] width 14 height 14
click at [598, 131] on icon "Move forward to switch to the next month." at bounding box center [599, 128] width 14 height 14
click at [596, 134] on icon "Move forward to switch to the next month." at bounding box center [599, 128] width 14 height 14
click at [603, 132] on icon "Move forward to switch to the next month." at bounding box center [599, 128] width 14 height 14
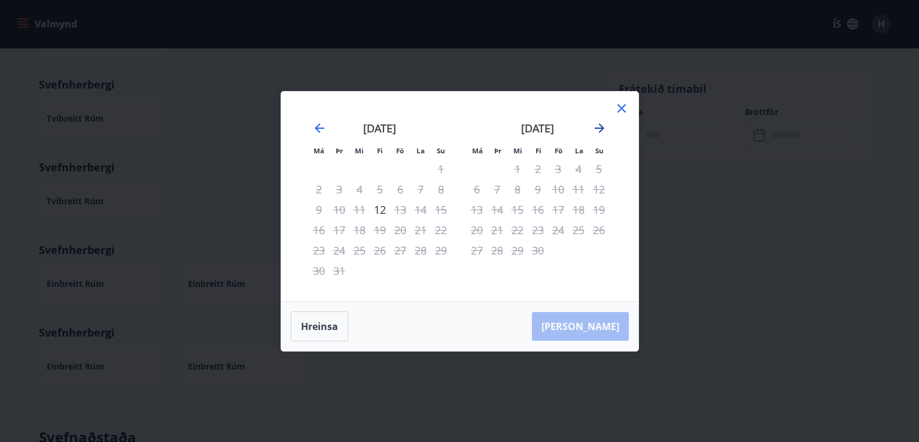
click at [598, 134] on icon "Move forward to switch to the next month." at bounding box center [599, 128] width 14 height 14
click at [599, 135] on icon "Move forward to switch to the next month." at bounding box center [599, 128] width 14 height 14
click at [596, 130] on icon "Move forward to switch to the next month." at bounding box center [599, 128] width 14 height 14
click at [595, 134] on icon "Move forward to switch to the next month." at bounding box center [599, 128] width 14 height 14
click at [595, 132] on icon "Move forward to switch to the next month." at bounding box center [599, 128] width 14 height 14
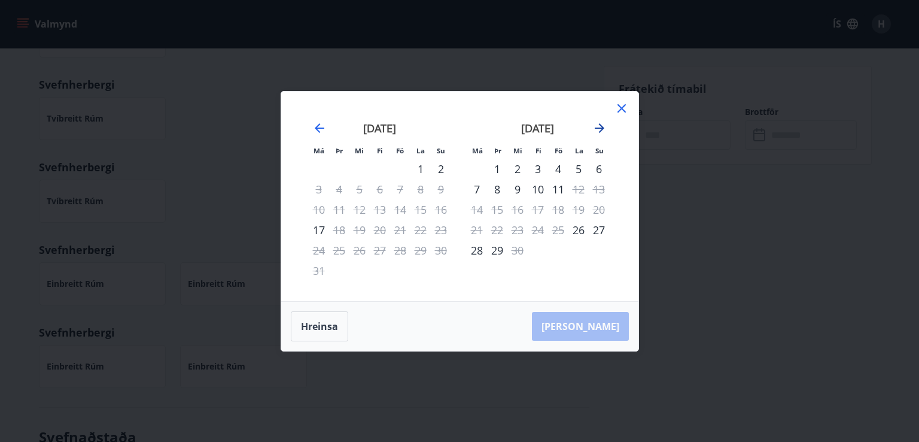
click at [318, 127] on icon "Move backward to switch to the previous month." at bounding box center [320, 128] width 10 height 10
click at [594, 121] on icon "Move forward to switch to the next month." at bounding box center [599, 128] width 14 height 14
click at [495, 172] on div "1" at bounding box center [497, 169] width 20 height 20
click at [583, 191] on div "12" at bounding box center [578, 189] width 20 height 20
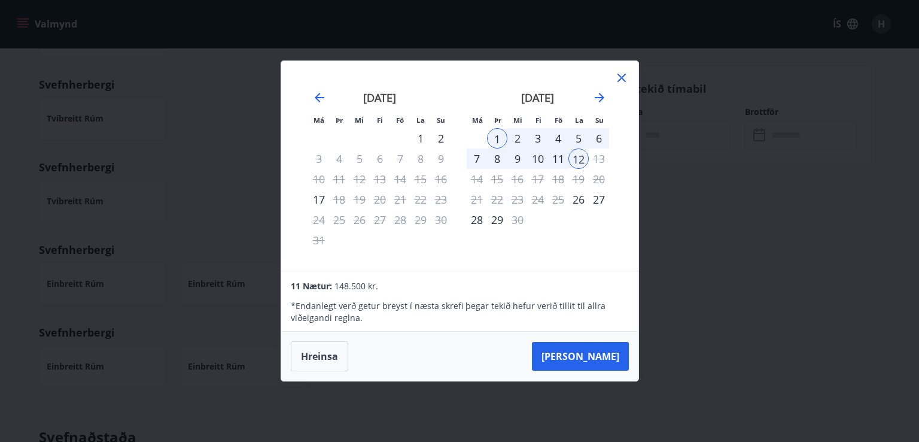
click at [813, 383] on div "Má Þr Mi Fi Fö La Su Má Þr Mi Fi Fö La Su [DATE] 1 2 3 4 5 6 7 8 9 10 11 12 13 …" at bounding box center [459, 221] width 919 height 442
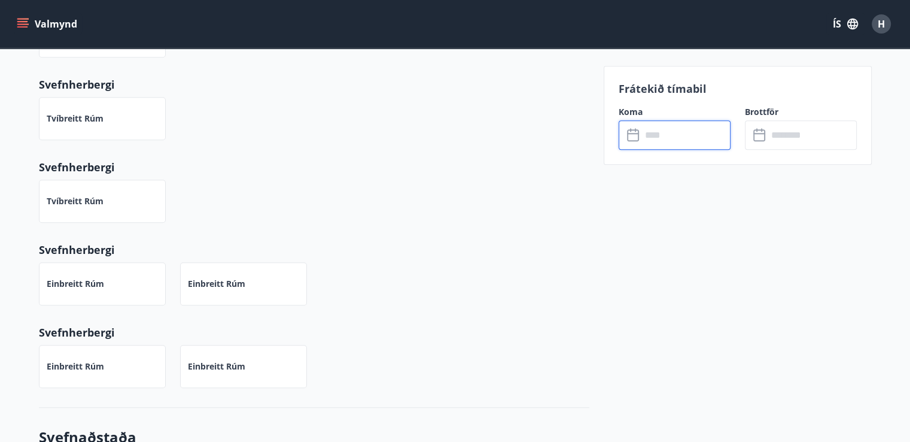
click at [709, 139] on input "text" at bounding box center [685, 134] width 89 height 29
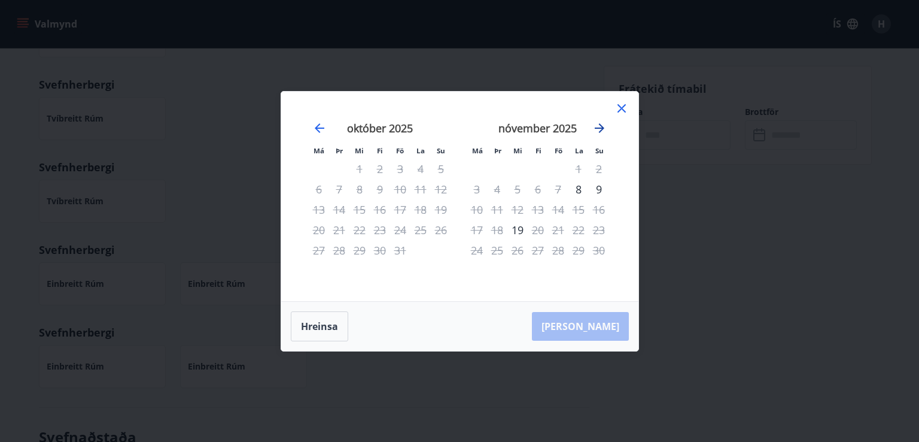
click at [597, 127] on icon "Move forward to switch to the next month." at bounding box center [600, 128] width 10 height 10
click at [592, 129] on icon "Move forward to switch to the next month." at bounding box center [599, 128] width 14 height 14
click at [592, 130] on icon "Move forward to switch to the next month." at bounding box center [599, 128] width 14 height 14
click at [594, 132] on icon "Move forward to switch to the next month." at bounding box center [599, 128] width 14 height 14
click at [594, 130] on icon "Move forward to switch to the next month." at bounding box center [599, 128] width 14 height 14
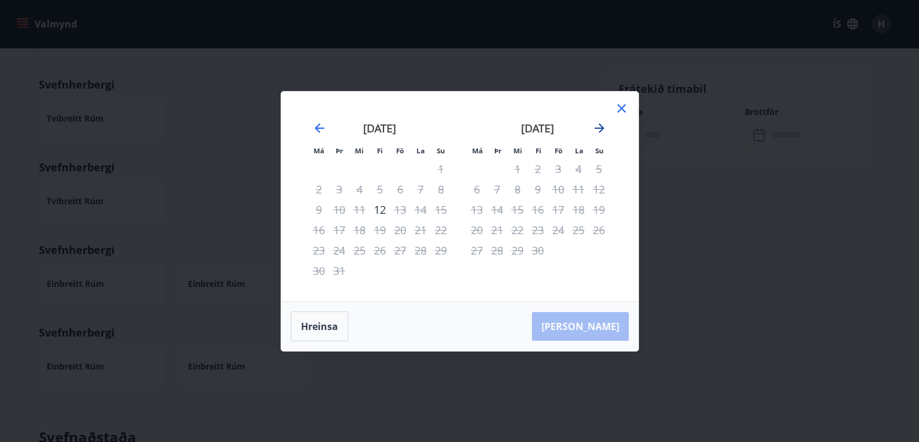
click at [597, 130] on icon "Move forward to switch to the next month." at bounding box center [599, 128] width 14 height 14
click at [594, 129] on icon "Move forward to switch to the next month." at bounding box center [599, 128] width 14 height 14
click at [594, 130] on icon "Move forward to switch to the next month." at bounding box center [599, 128] width 14 height 14
click at [596, 129] on icon "Move forward to switch to the next month." at bounding box center [599, 128] width 14 height 14
click at [600, 126] on icon "Move forward to switch to the next month." at bounding box center [599, 128] width 14 height 14
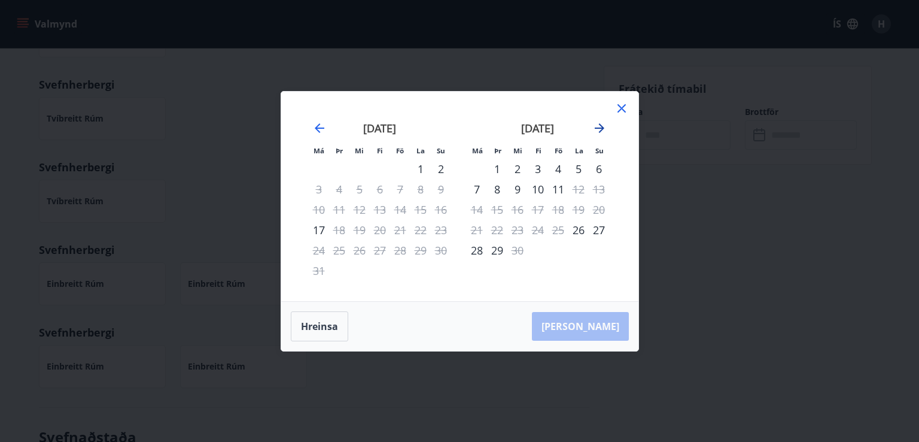
click at [595, 129] on icon "Move forward to switch to the next month." at bounding box center [599, 128] width 14 height 14
click at [601, 128] on icon "Move forward to switch to the next month." at bounding box center [600, 128] width 10 height 10
click at [598, 132] on icon "Move forward to switch to the next month." at bounding box center [599, 128] width 14 height 14
click at [600, 128] on icon "Move forward to switch to the next month." at bounding box center [600, 128] width 10 height 10
click at [603, 126] on icon "Move forward to switch to the next month." at bounding box center [599, 128] width 14 height 14
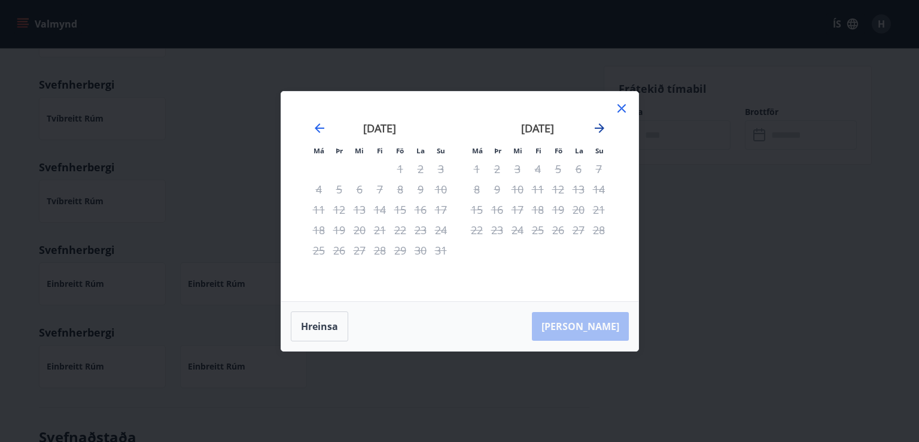
click at [598, 126] on icon "Move forward to switch to the next month." at bounding box center [599, 128] width 14 height 14
click at [598, 130] on icon "Move forward to switch to the next month." at bounding box center [599, 128] width 14 height 14
click at [596, 133] on icon "Move forward to switch to the next month." at bounding box center [599, 128] width 14 height 14
click at [598, 130] on icon "Move forward to switch to the next month." at bounding box center [599, 128] width 14 height 14
click at [597, 132] on icon "Move forward to switch to the next month." at bounding box center [599, 128] width 14 height 14
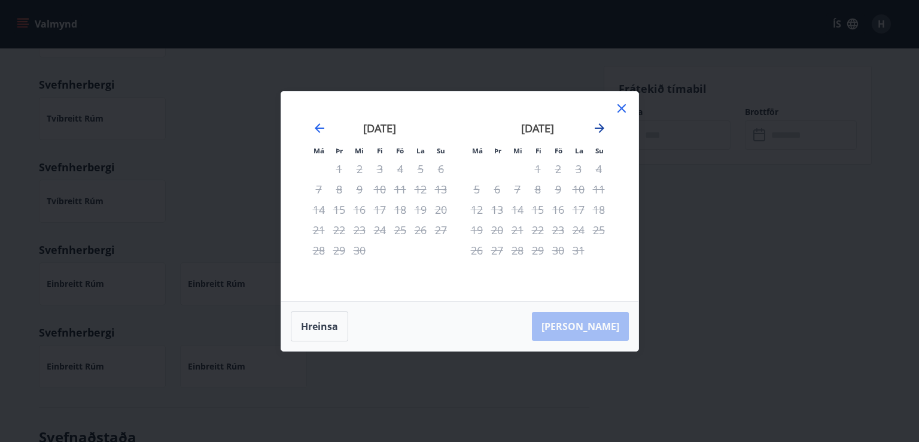
click at [595, 131] on icon "Move forward to switch to the next month." at bounding box center [599, 128] width 14 height 14
click at [596, 131] on icon "Move forward to switch to the next month." at bounding box center [599, 128] width 14 height 14
click at [594, 131] on icon "Move forward to switch to the next month." at bounding box center [599, 128] width 14 height 14
click at [594, 132] on icon "Move forward to switch to the next month." at bounding box center [599, 128] width 14 height 14
click at [601, 131] on icon "Move forward to switch to the next month." at bounding box center [599, 128] width 14 height 14
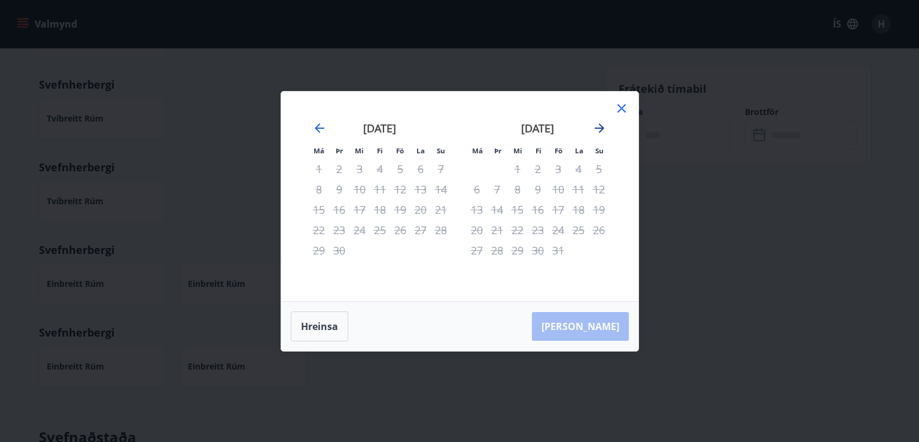
click at [601, 132] on icon "Move forward to switch to the next month." at bounding box center [599, 128] width 14 height 14
click at [596, 130] on icon "Move forward to switch to the next month." at bounding box center [599, 128] width 14 height 14
click at [622, 117] on div at bounding box center [621, 110] width 14 height 18
click at [625, 114] on icon at bounding box center [621, 108] width 14 height 14
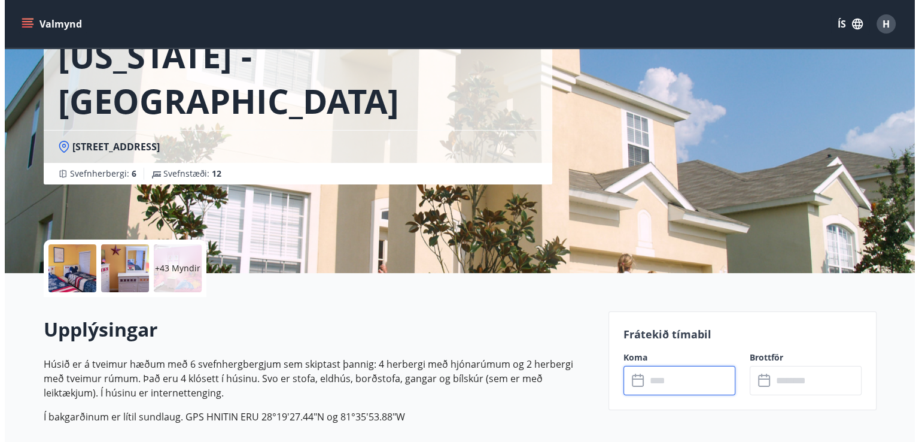
scroll to position [75, 0]
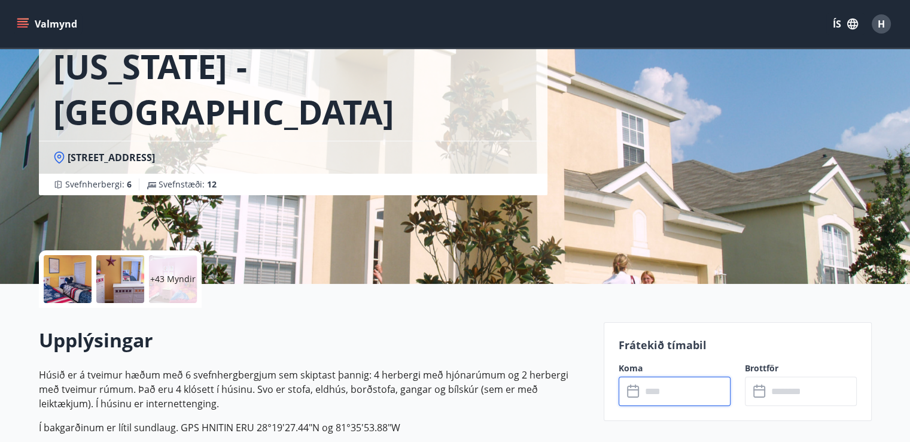
click at [177, 285] on div "+43 Myndir" at bounding box center [173, 279] width 48 height 48
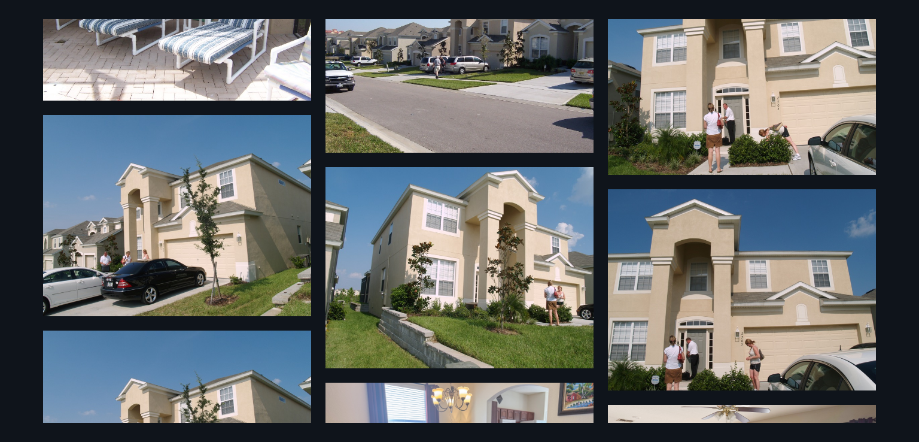
scroll to position [2241, 0]
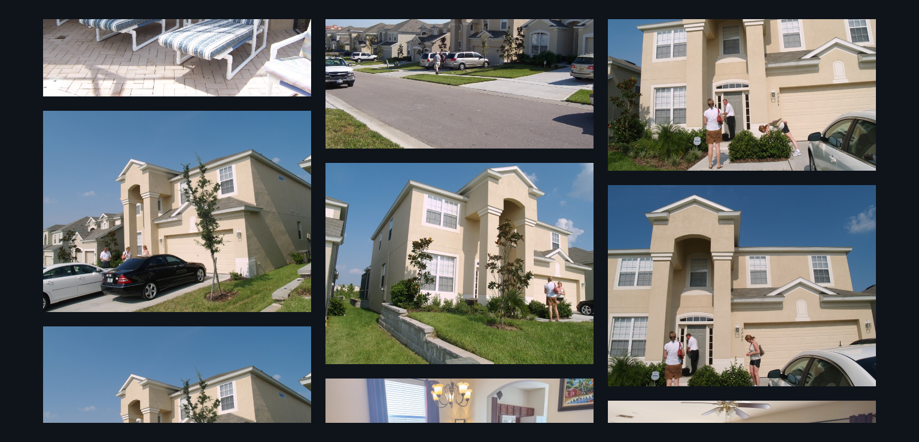
click at [833, 383] on img at bounding box center [742, 285] width 268 height 201
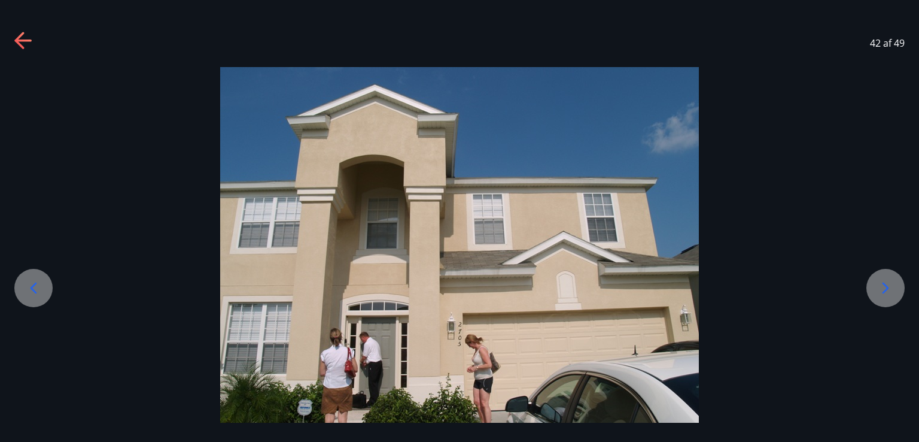
scroll to position [4, 0]
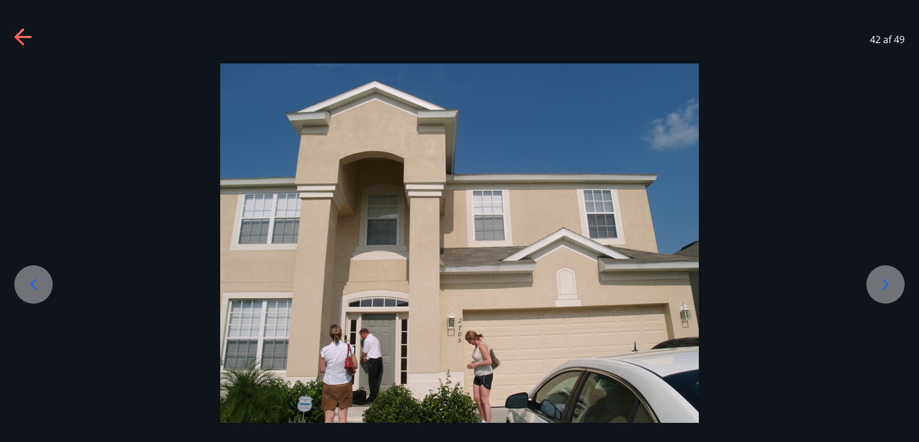
click at [890, 290] on icon at bounding box center [885, 284] width 19 height 19
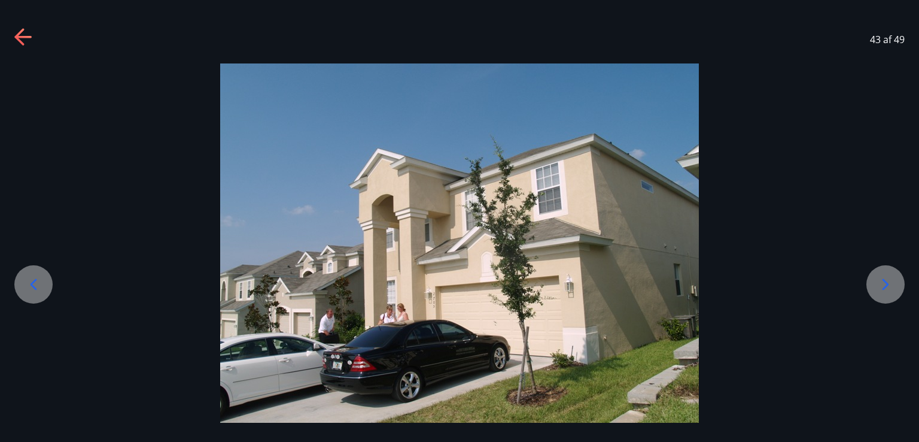
click at [888, 298] on div at bounding box center [885, 284] width 38 height 38
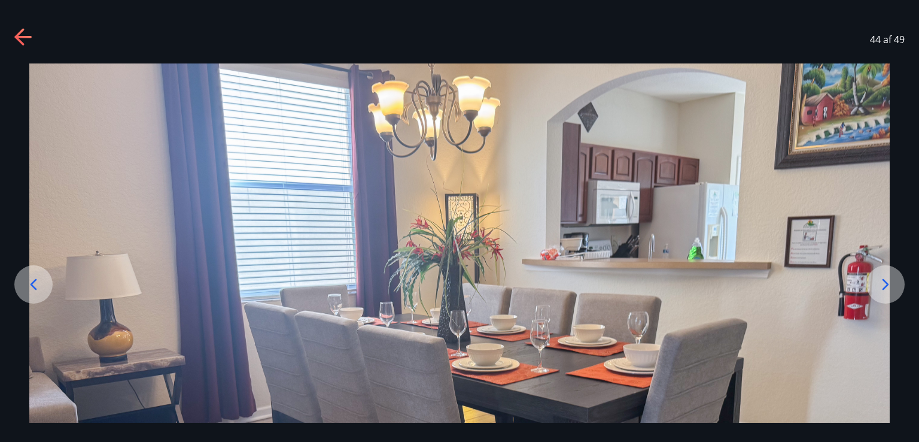
click at [884, 292] on icon at bounding box center [885, 284] width 19 height 19
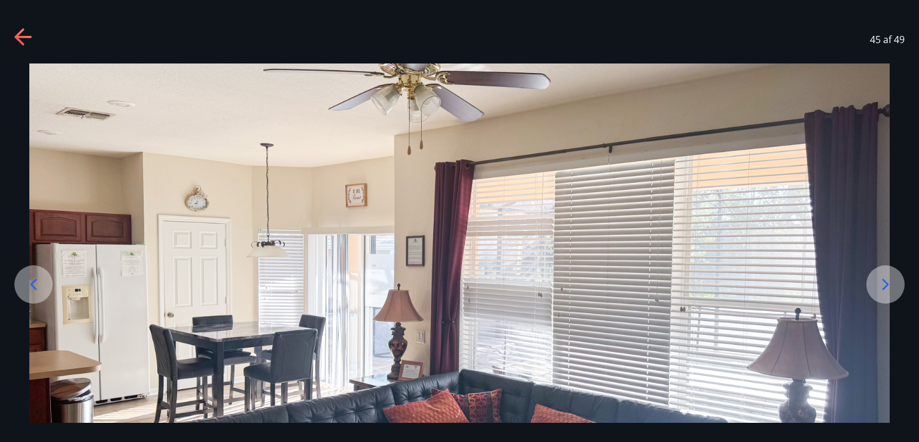
click at [887, 292] on icon at bounding box center [885, 284] width 19 height 19
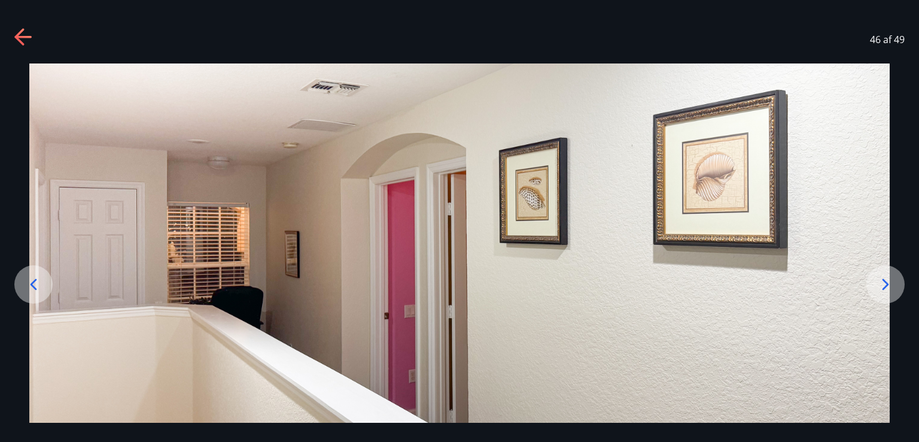
click at [884, 291] on icon at bounding box center [885, 284] width 19 height 19
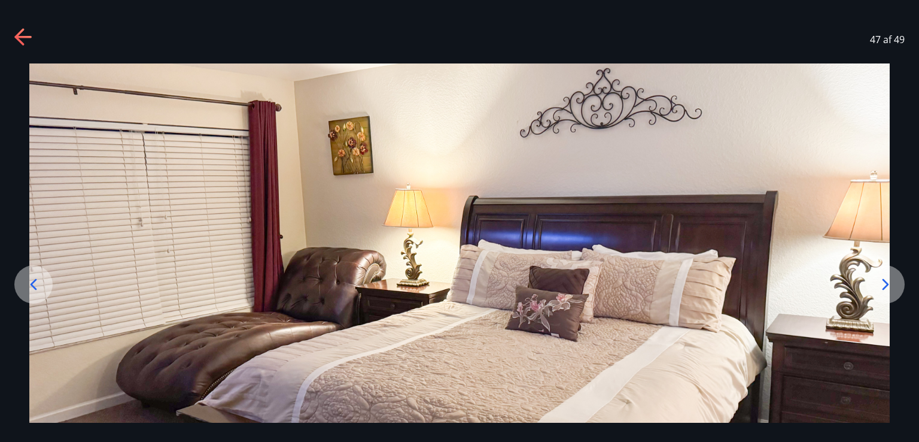
click at [891, 287] on icon at bounding box center [885, 284] width 19 height 19
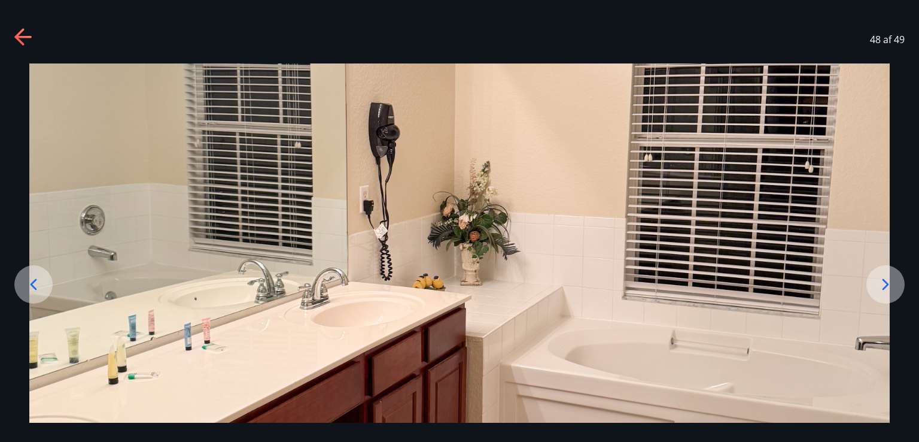
click at [887, 291] on icon at bounding box center [885, 284] width 19 height 19
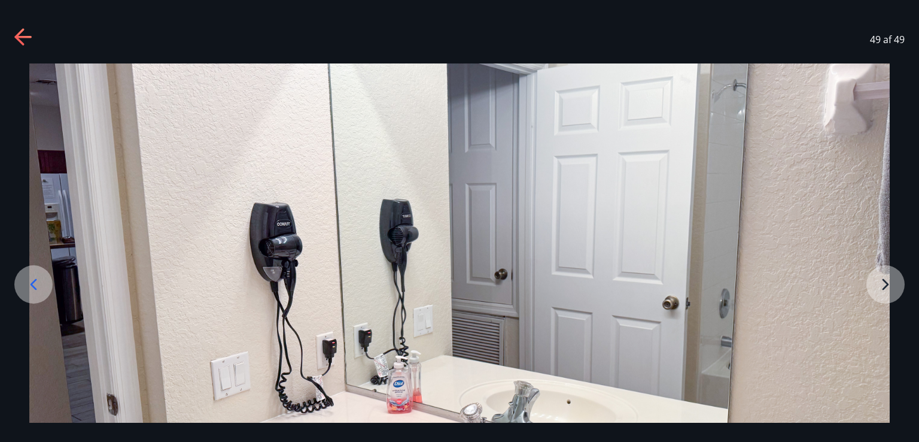
click at [886, 293] on img at bounding box center [459, 302] width 860 height 478
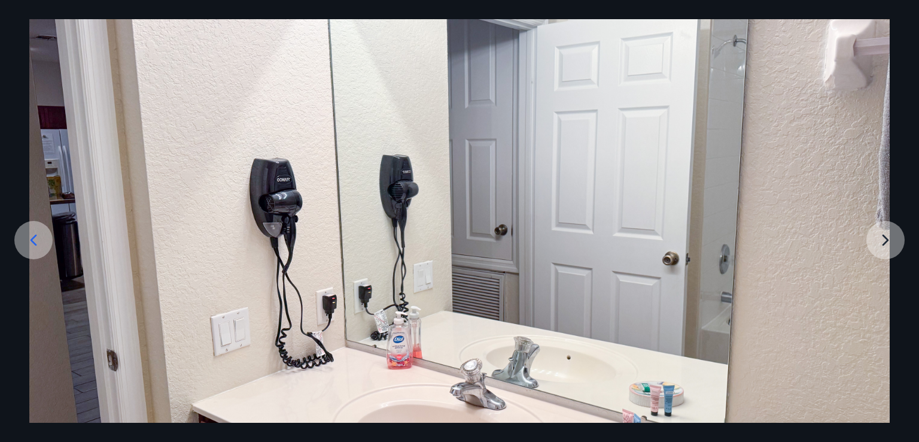
click at [889, 243] on img at bounding box center [459, 258] width 860 height 478
click at [888, 241] on img at bounding box center [459, 258] width 860 height 478
click at [886, 246] on img at bounding box center [459, 258] width 860 height 478
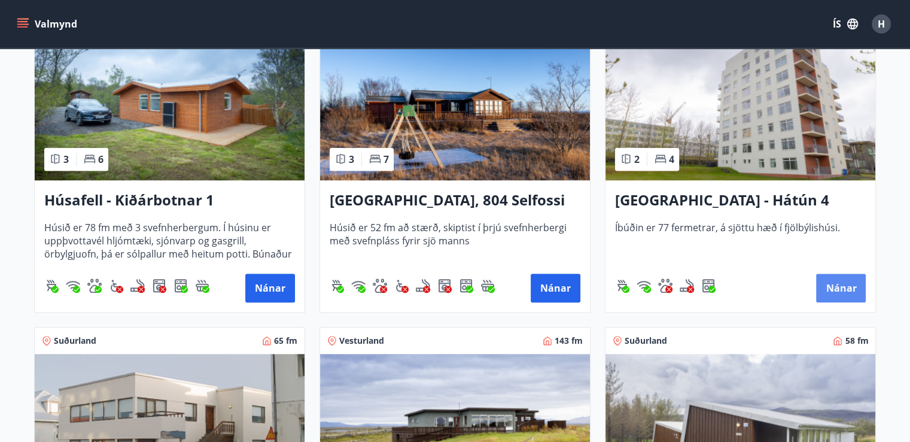
click at [838, 292] on button "Nánar" at bounding box center [841, 287] width 50 height 29
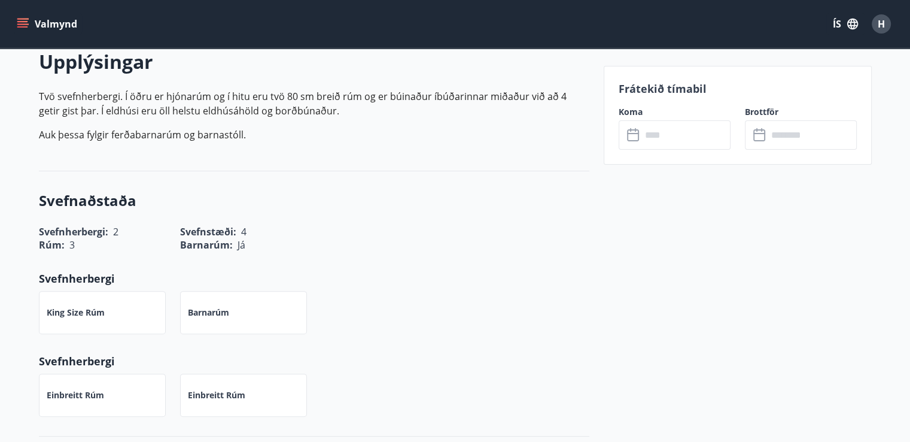
scroll to position [357, 0]
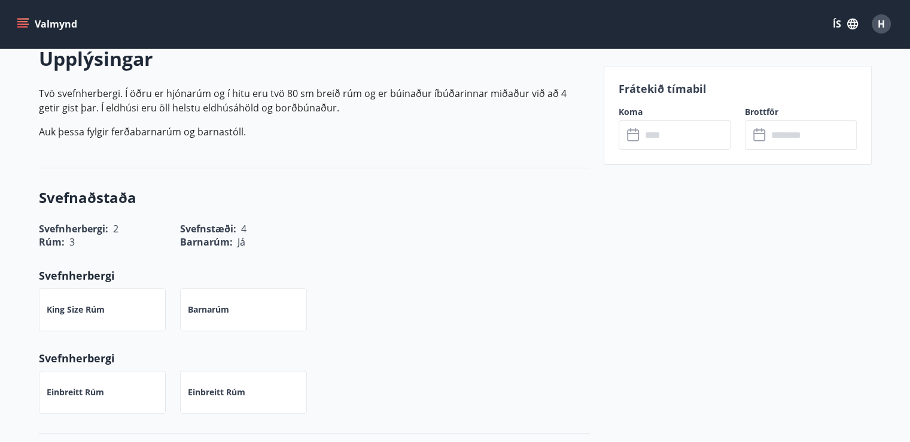
click at [659, 141] on input "text" at bounding box center [685, 134] width 89 height 29
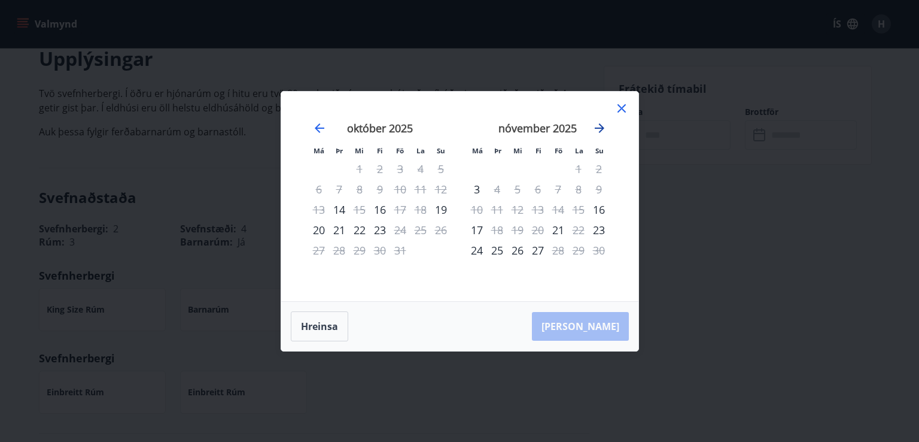
click at [598, 133] on icon "Move forward to switch to the next month." at bounding box center [599, 128] width 14 height 14
click at [598, 129] on icon "Move forward to switch to the next month." at bounding box center [599, 128] width 14 height 14
click at [594, 132] on icon "Move forward to switch to the next month." at bounding box center [599, 128] width 14 height 14
click at [598, 133] on icon "Move forward to switch to the next month." at bounding box center [599, 128] width 14 height 14
click at [596, 131] on icon "Move forward to switch to the next month." at bounding box center [599, 128] width 14 height 14
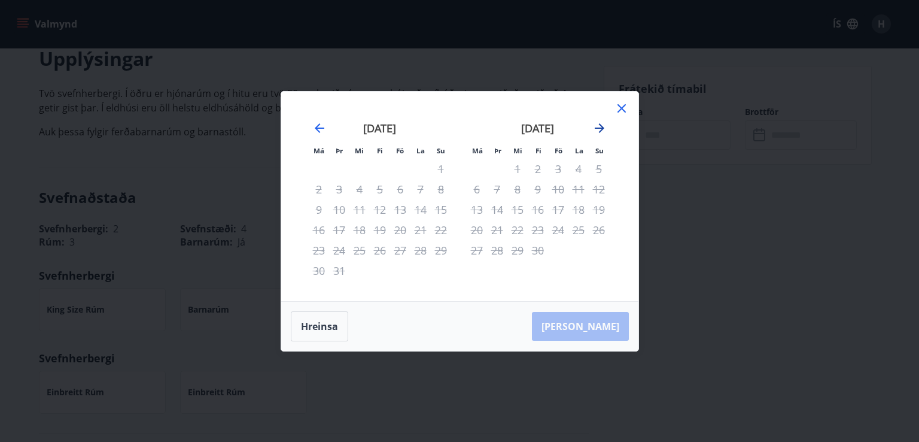
click at [600, 130] on icon "Move forward to switch to the next month." at bounding box center [599, 128] width 14 height 14
click at [600, 134] on icon "Move forward to switch to the next month." at bounding box center [599, 128] width 14 height 14
click at [597, 132] on icon "Move forward to switch to the next month." at bounding box center [599, 128] width 14 height 14
click at [596, 133] on icon "Move forward to switch to the next month." at bounding box center [599, 128] width 14 height 14
click at [544, 235] on div "20" at bounding box center [538, 230] width 20 height 20
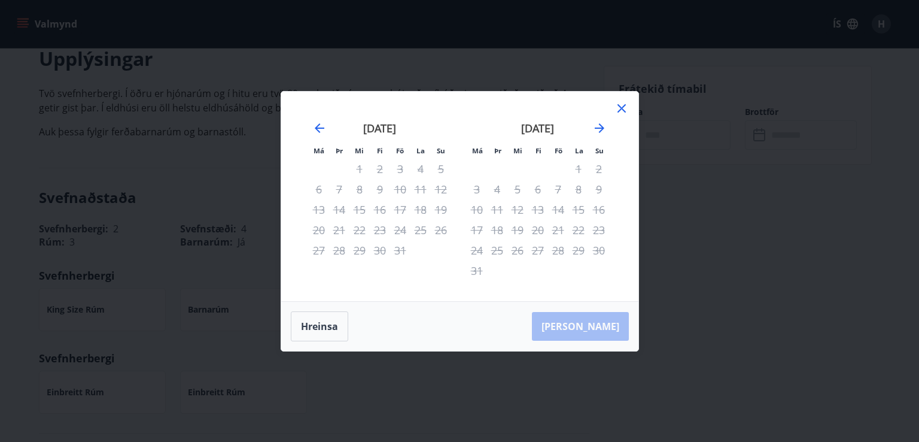
click at [620, 112] on icon at bounding box center [621, 108] width 14 height 14
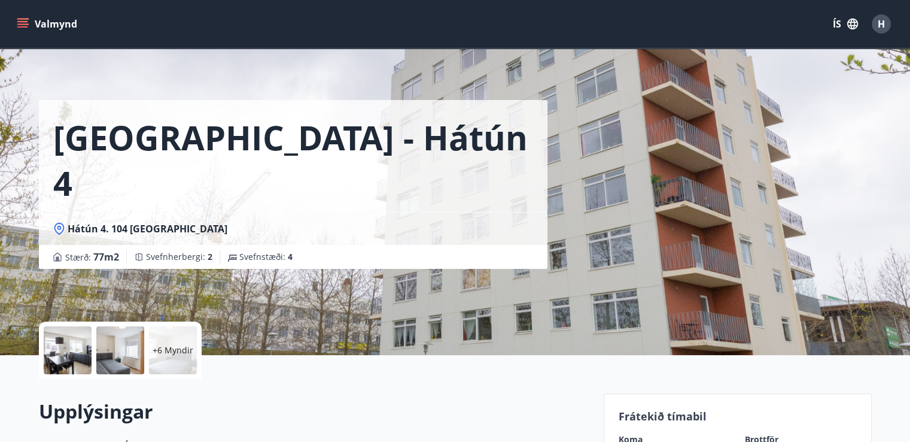
scroll to position [0, 0]
